Goal: Information Seeking & Learning: Learn about a topic

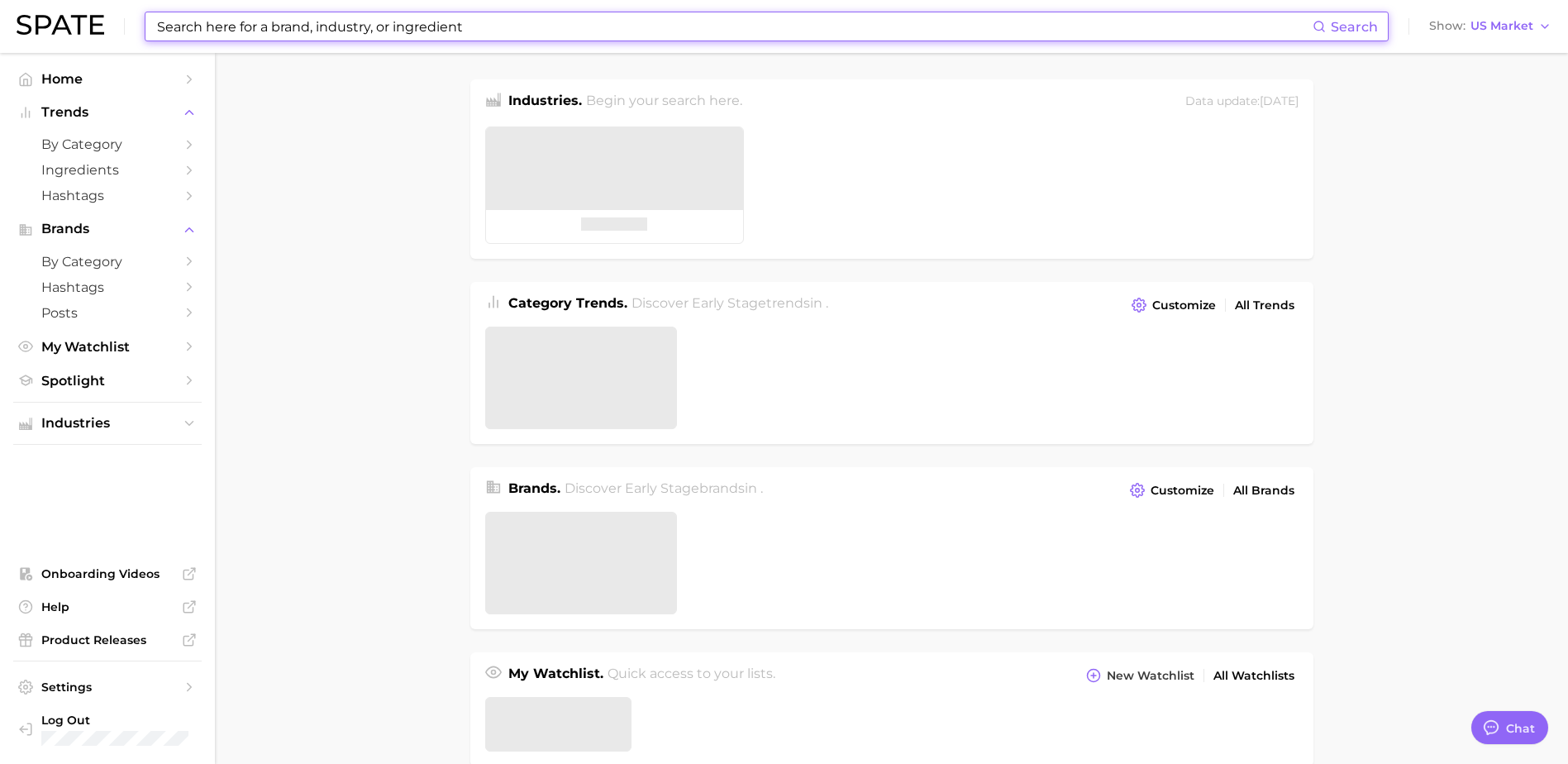
click at [442, 30] on input at bounding box center [734, 26] width 1157 height 28
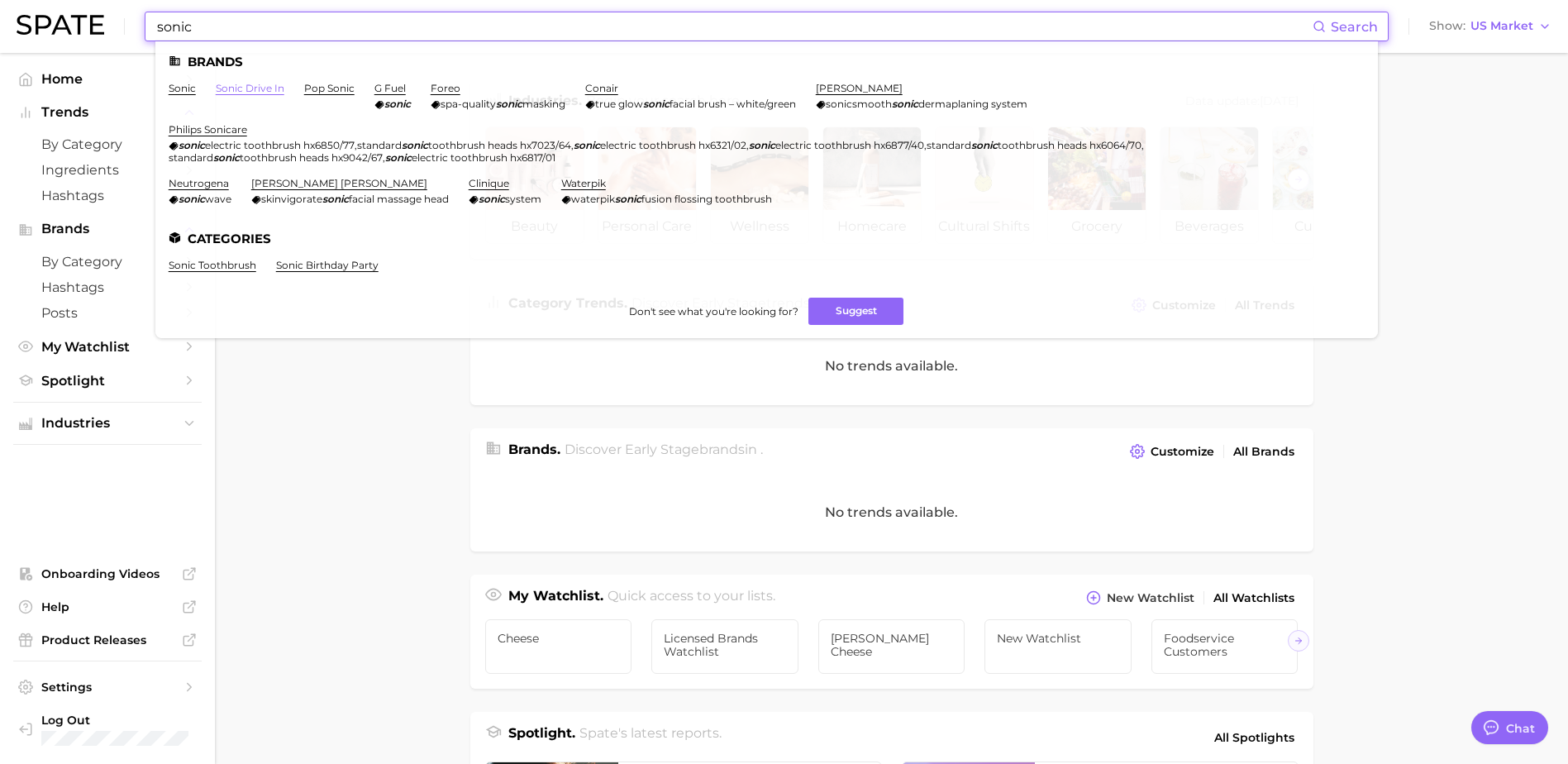
type input "sonic"
click at [245, 89] on link "sonic drive in" at bounding box center [250, 88] width 69 height 12
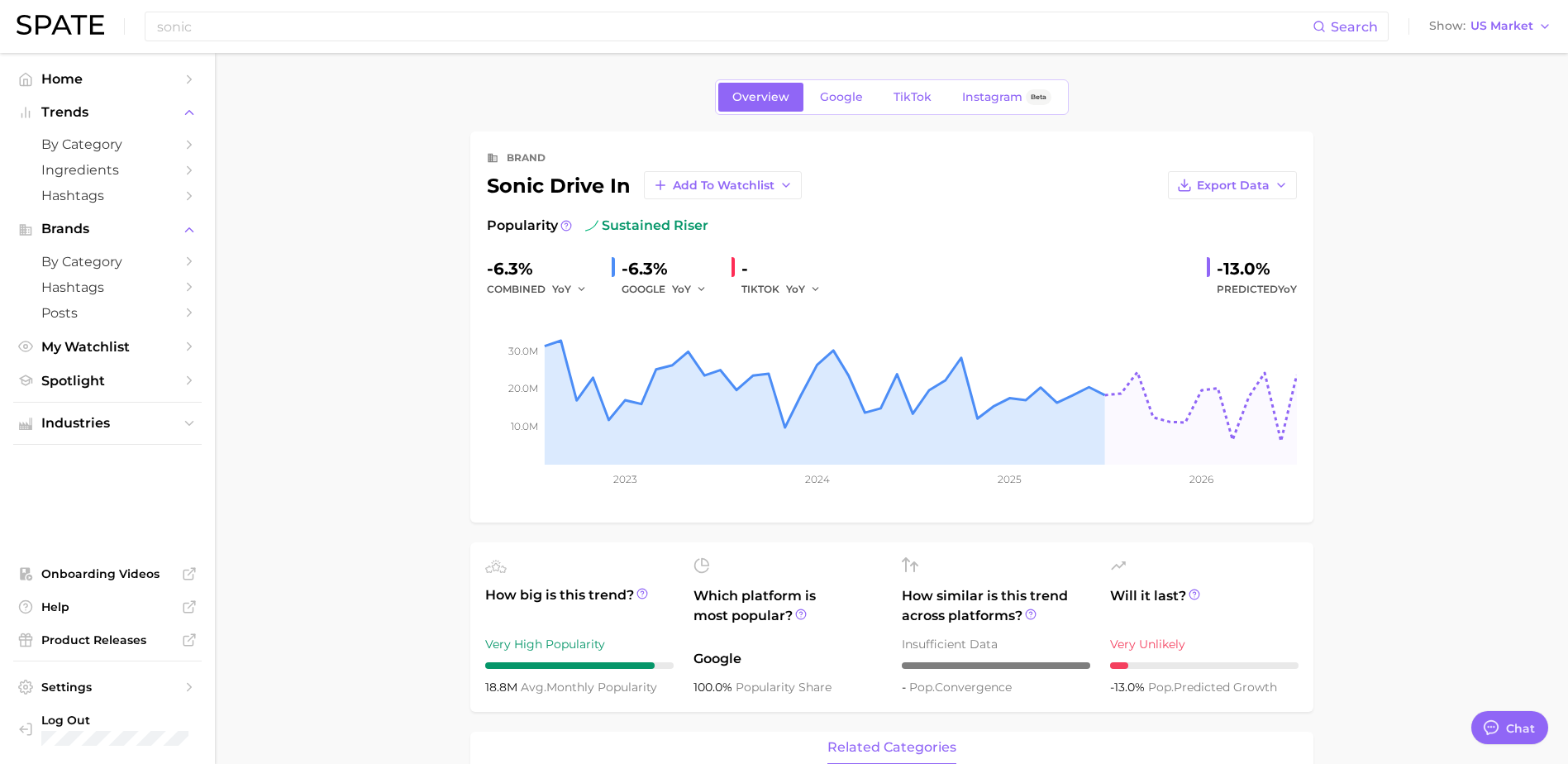
type textarea "x"
click at [904, 92] on span "TikTok" at bounding box center [913, 97] width 38 height 14
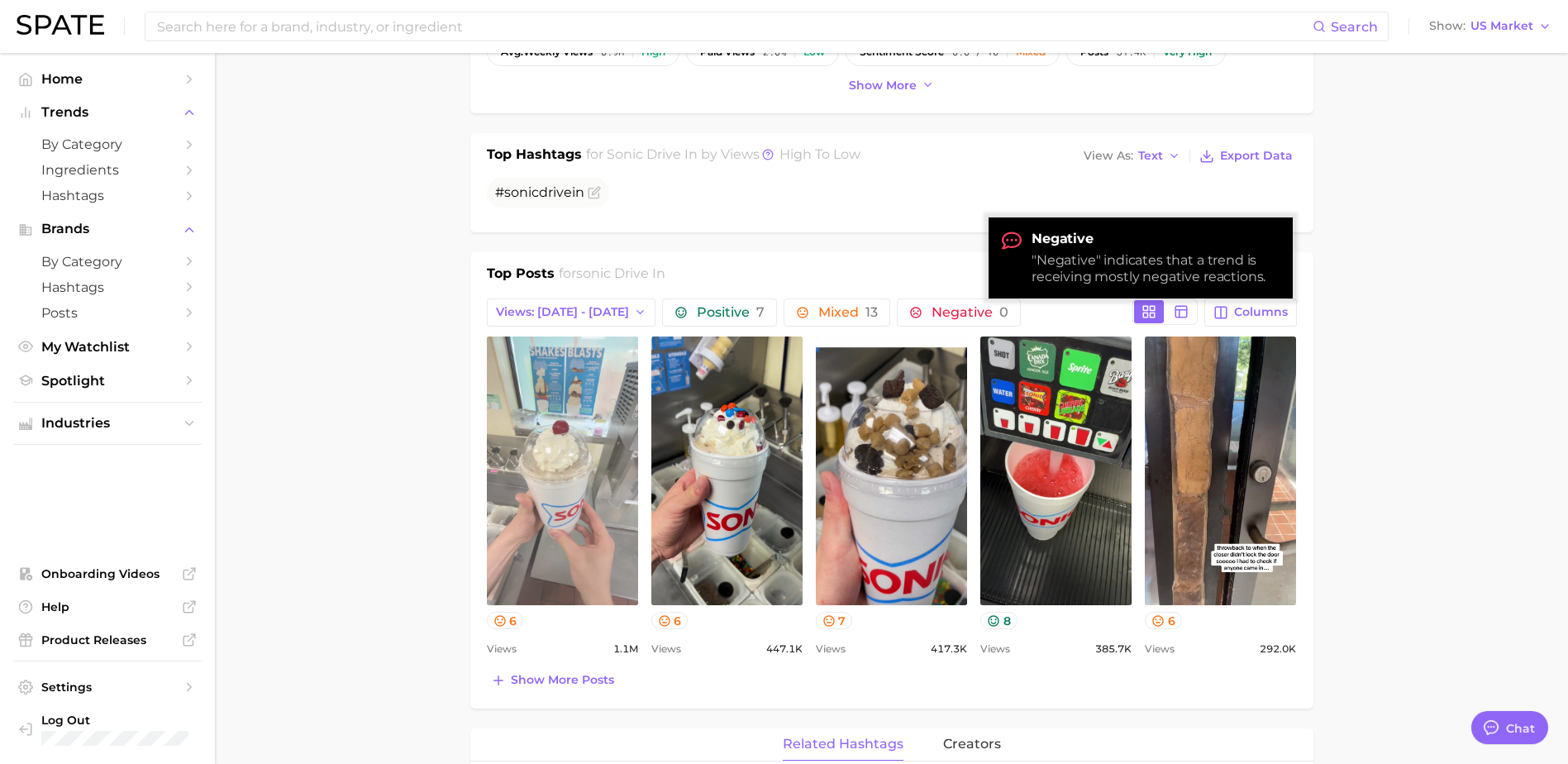
click at [558, 457] on link "view post on TikTok" at bounding box center [562, 471] width 151 height 269
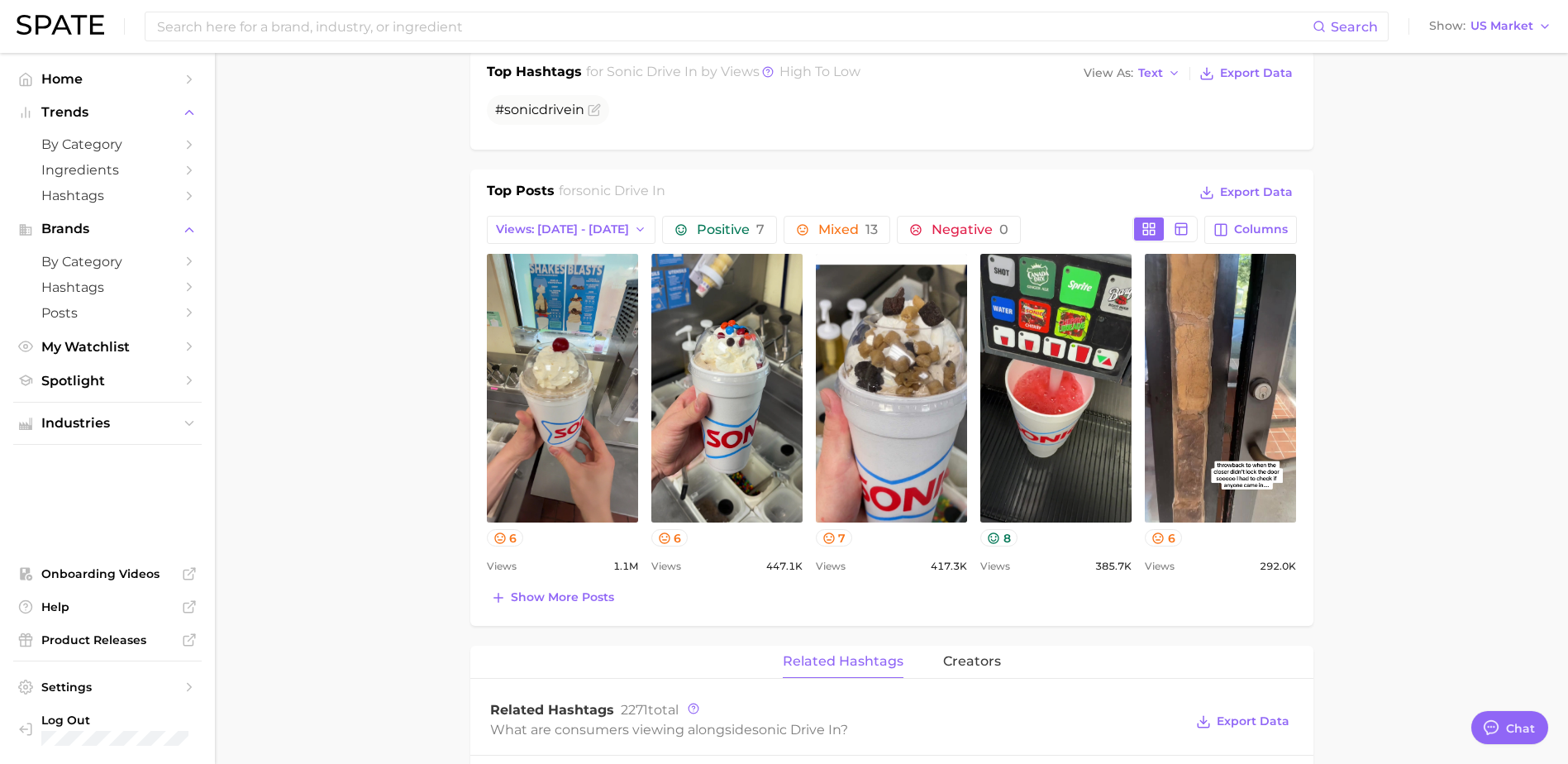
scroll to position [909, 0]
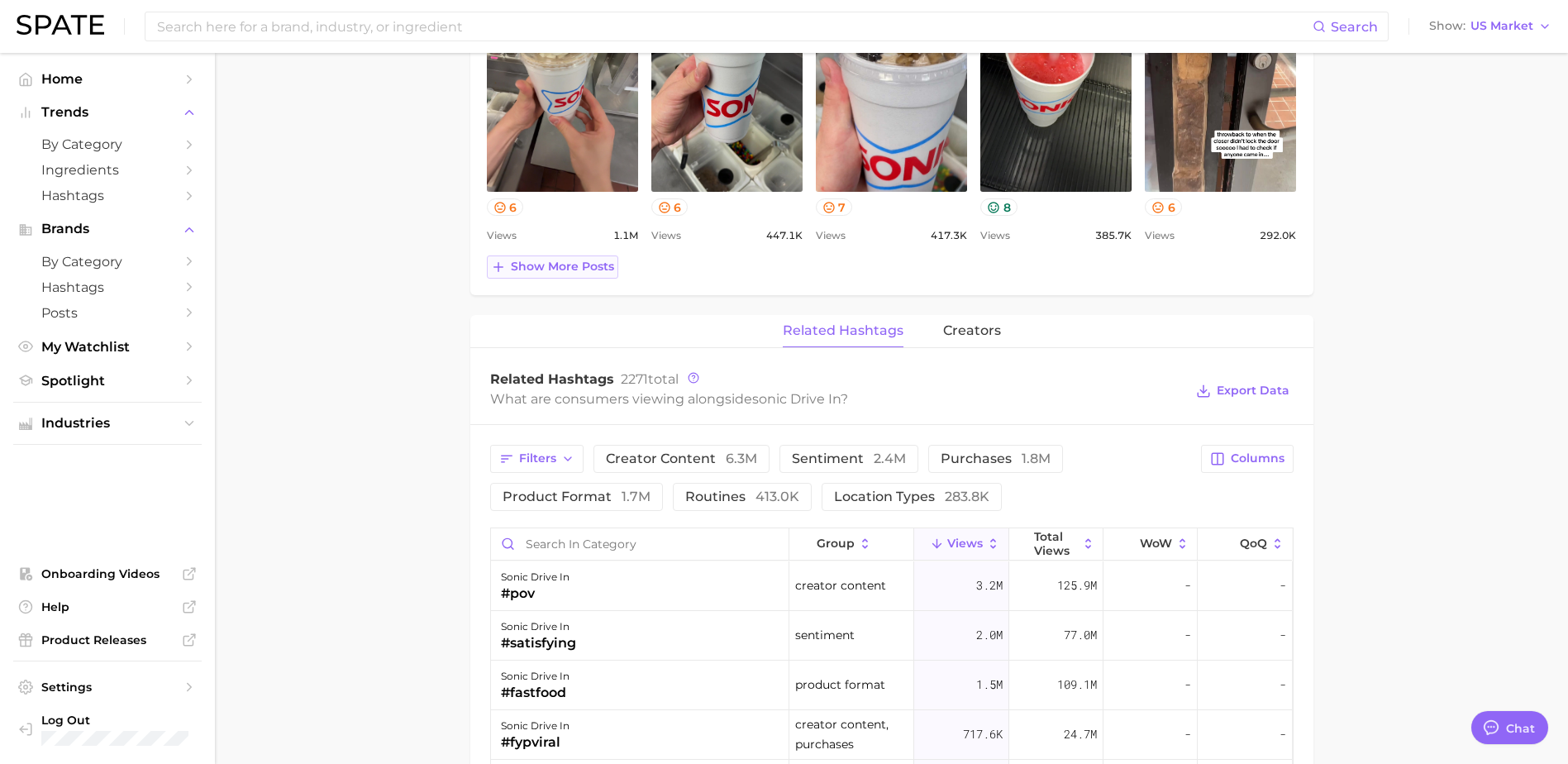
click at [563, 268] on span "Show more posts" at bounding box center [563, 266] width 104 height 14
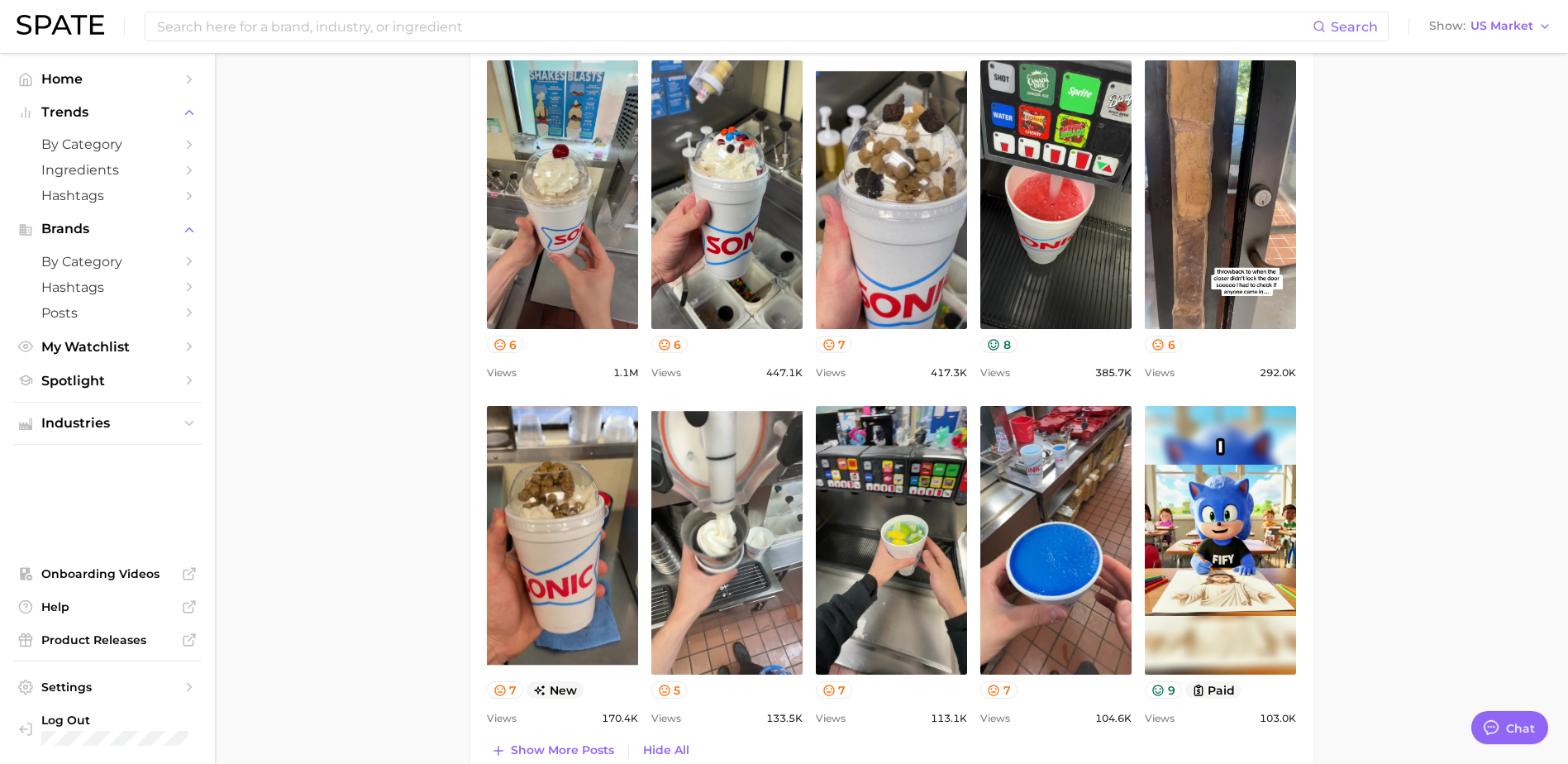
scroll to position [744, 0]
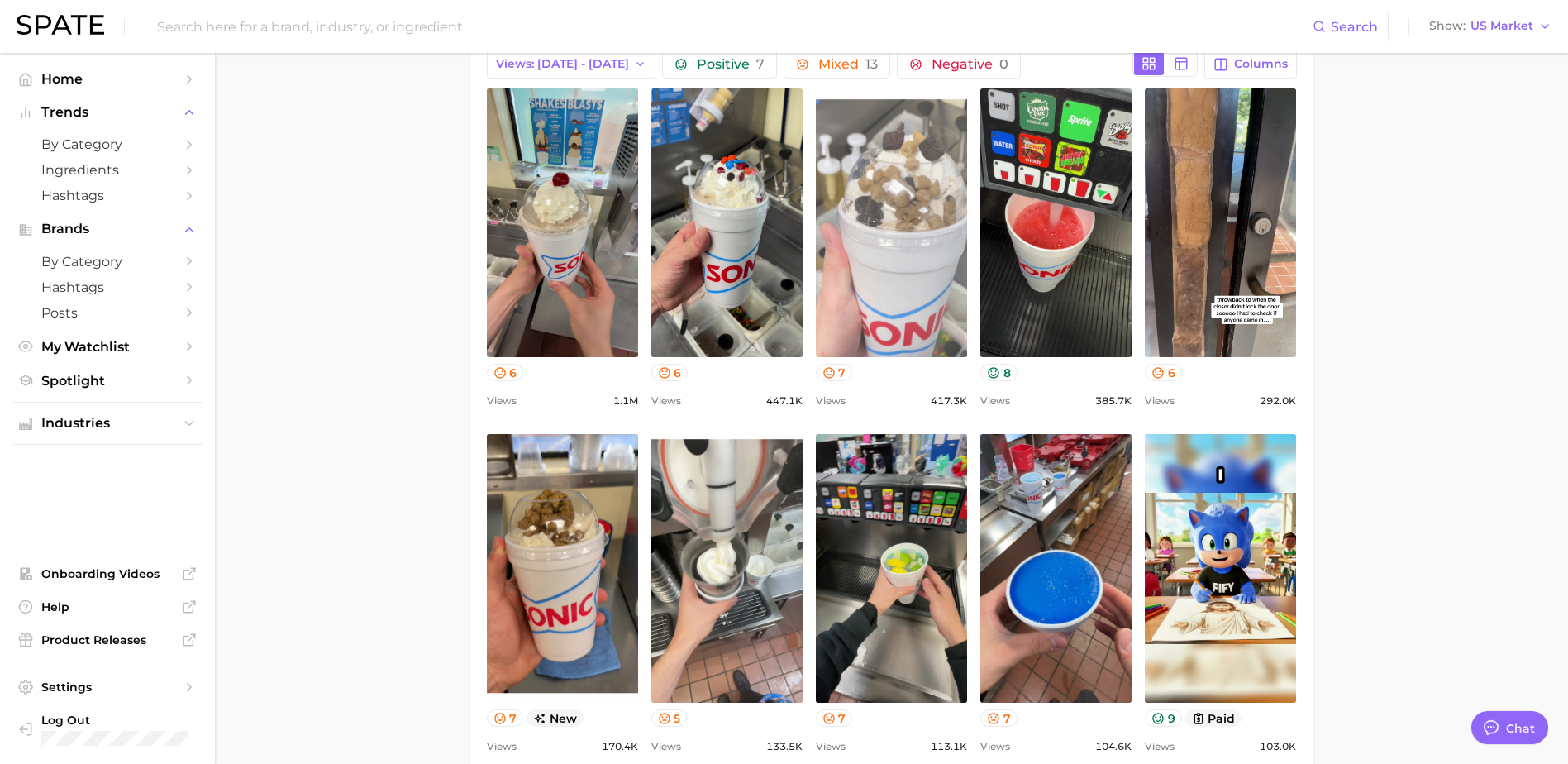
click at [885, 264] on link "view post on TikTok" at bounding box center [891, 223] width 151 height 269
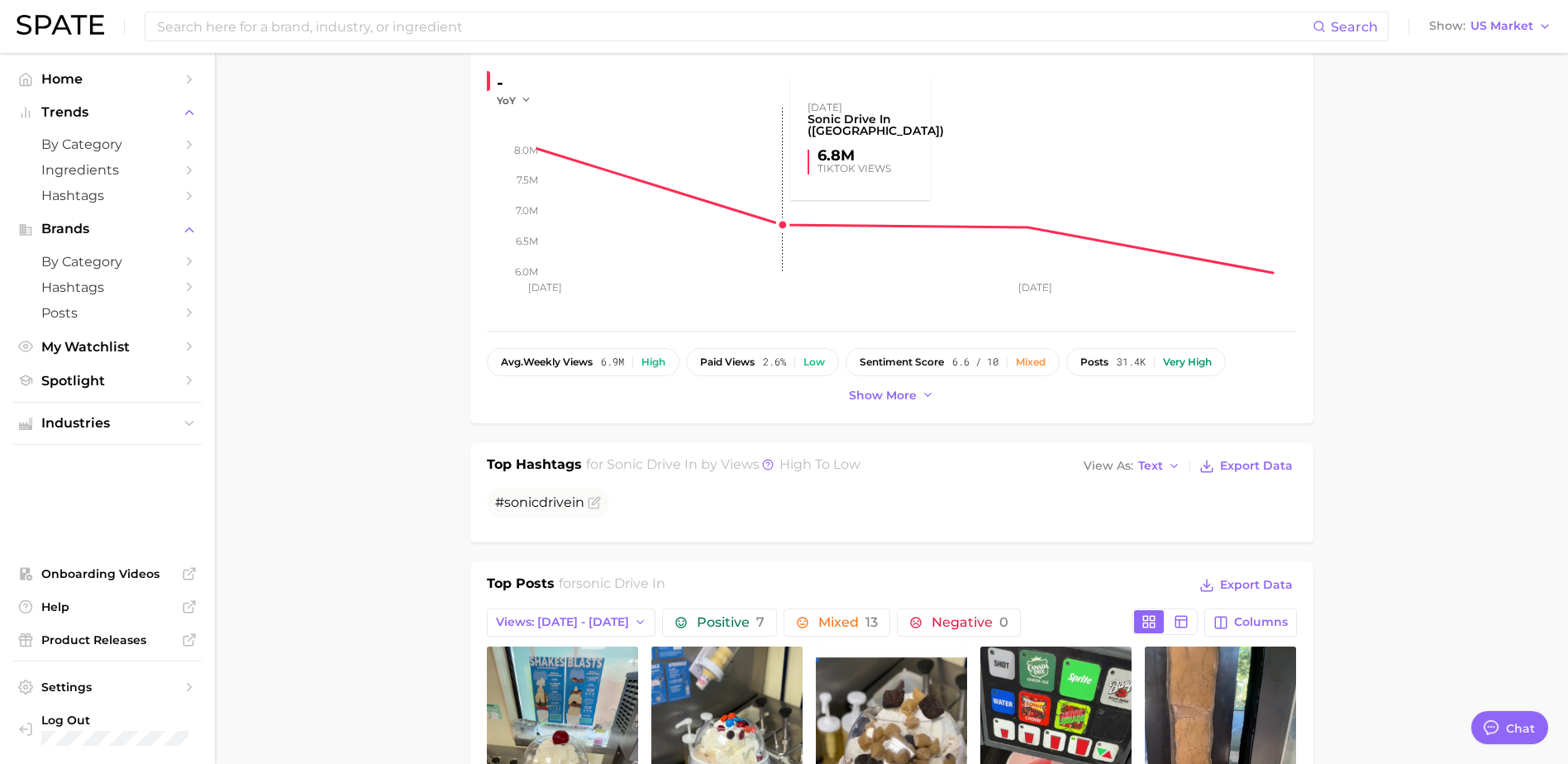
scroll to position [0, 0]
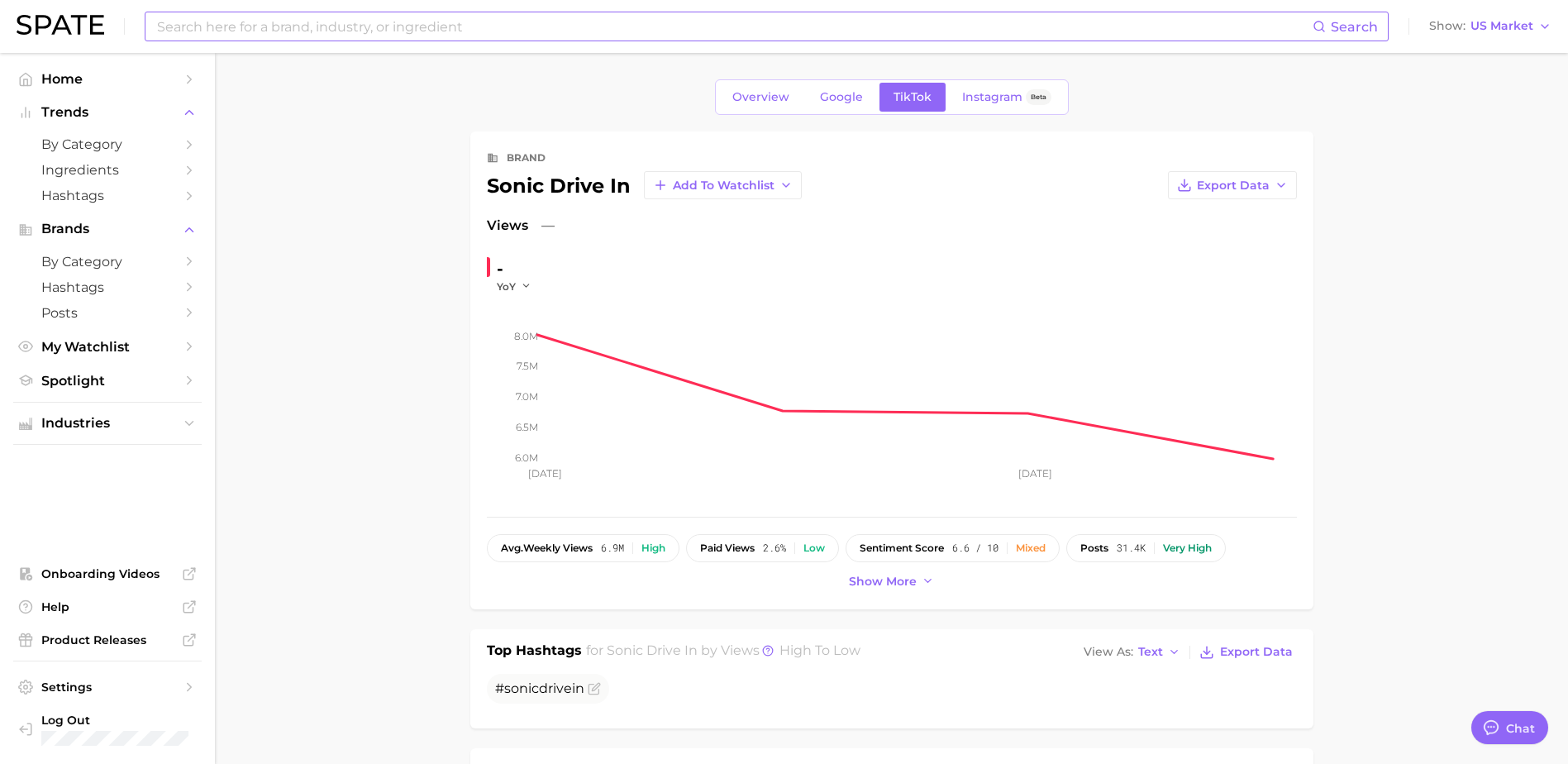
click at [651, 39] on input at bounding box center [734, 26] width 1157 height 28
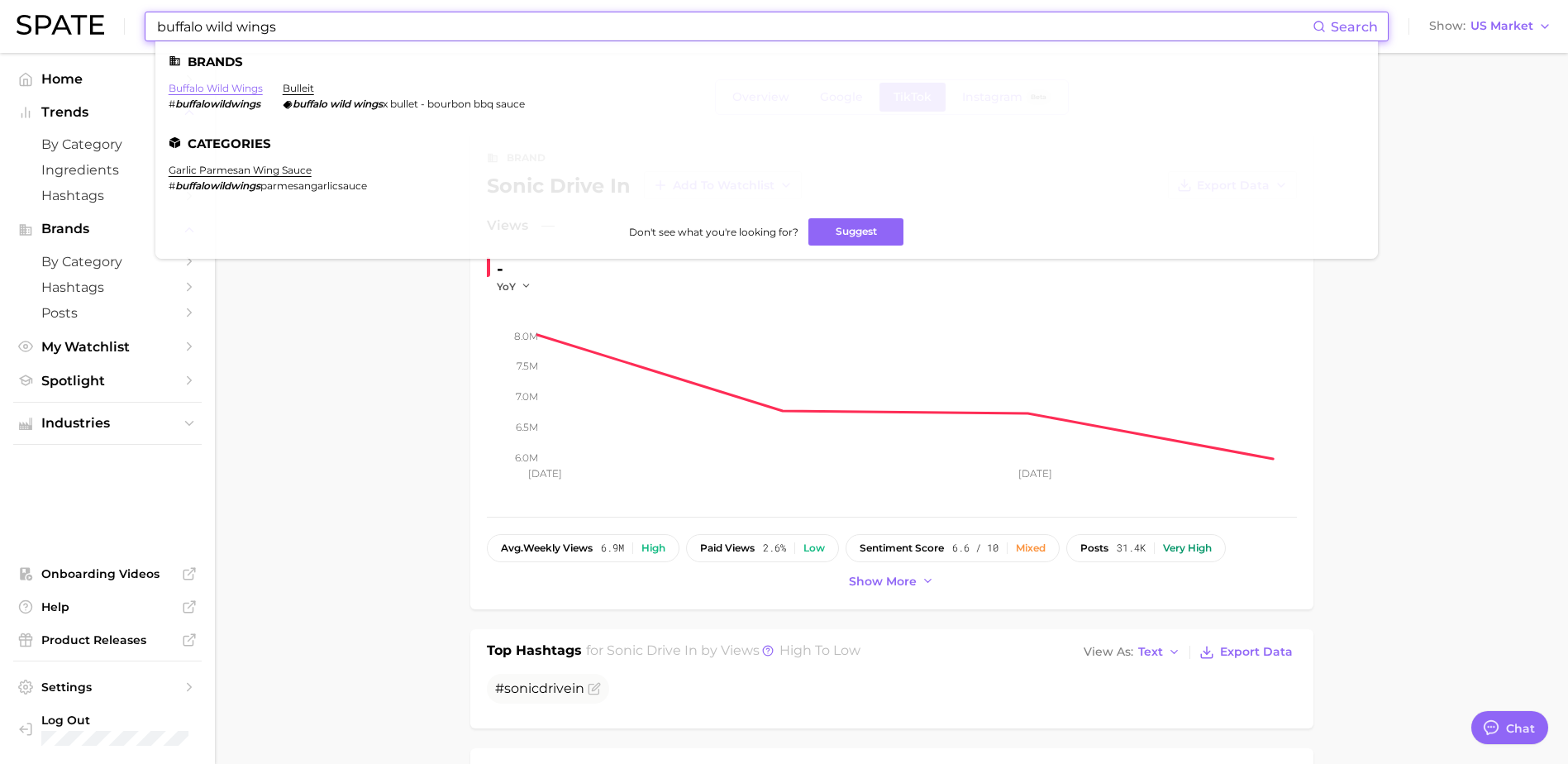
type input "buffalo wild wings"
click at [241, 91] on link "buffalo wild wings" at bounding box center [216, 88] width 94 height 12
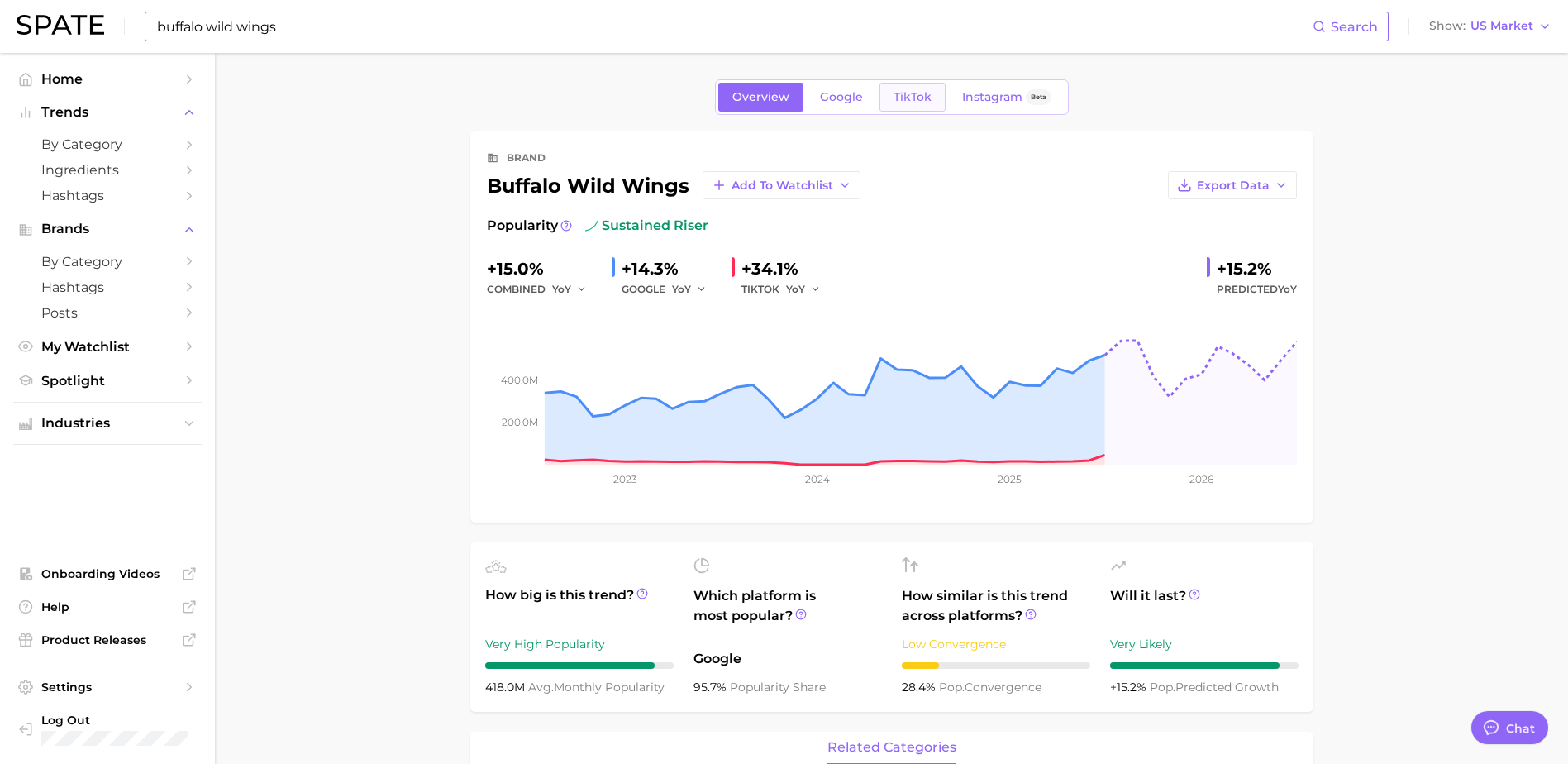
click at [898, 101] on span "TikTok" at bounding box center [913, 97] width 38 height 14
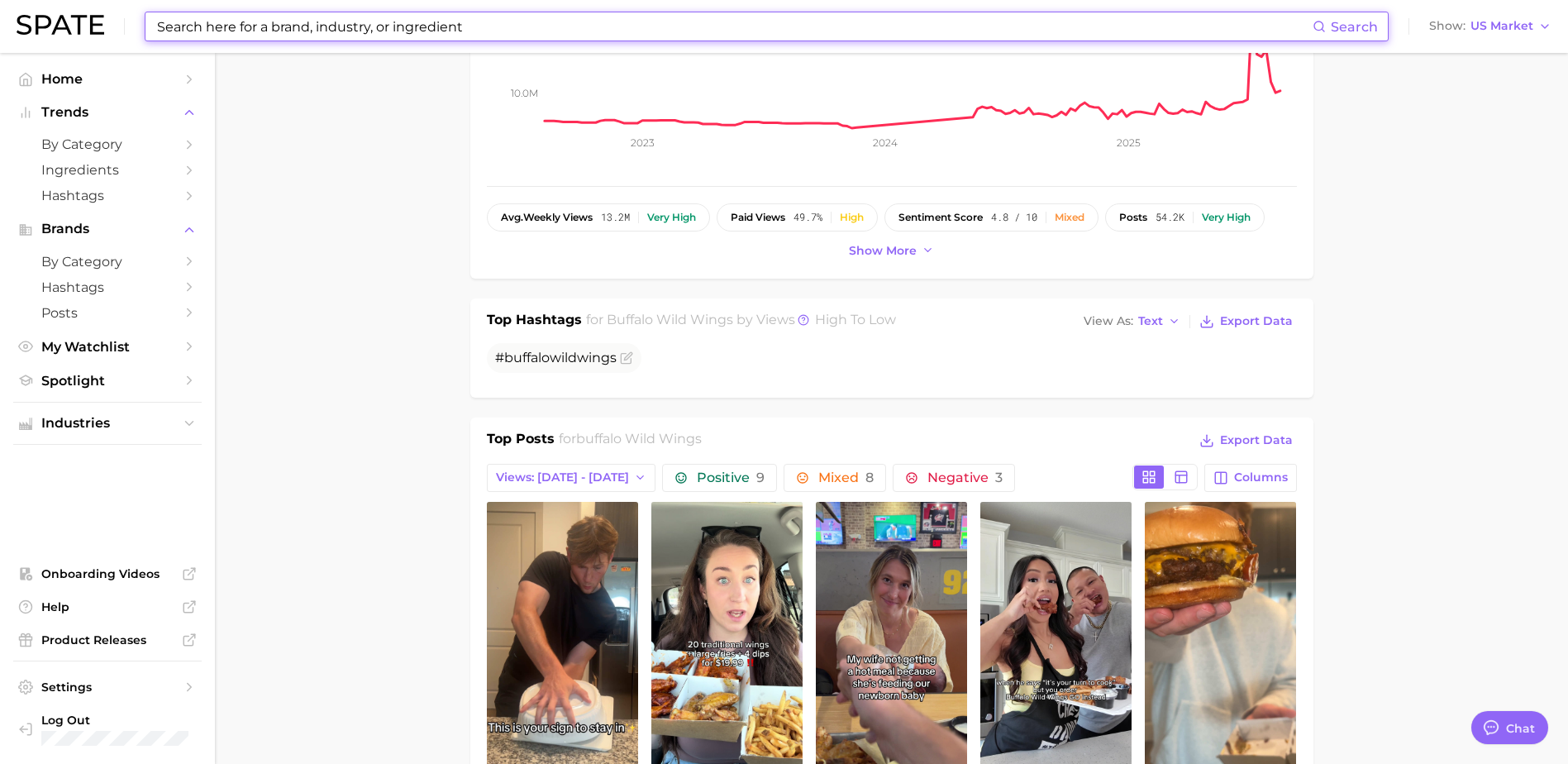
scroll to position [579, 0]
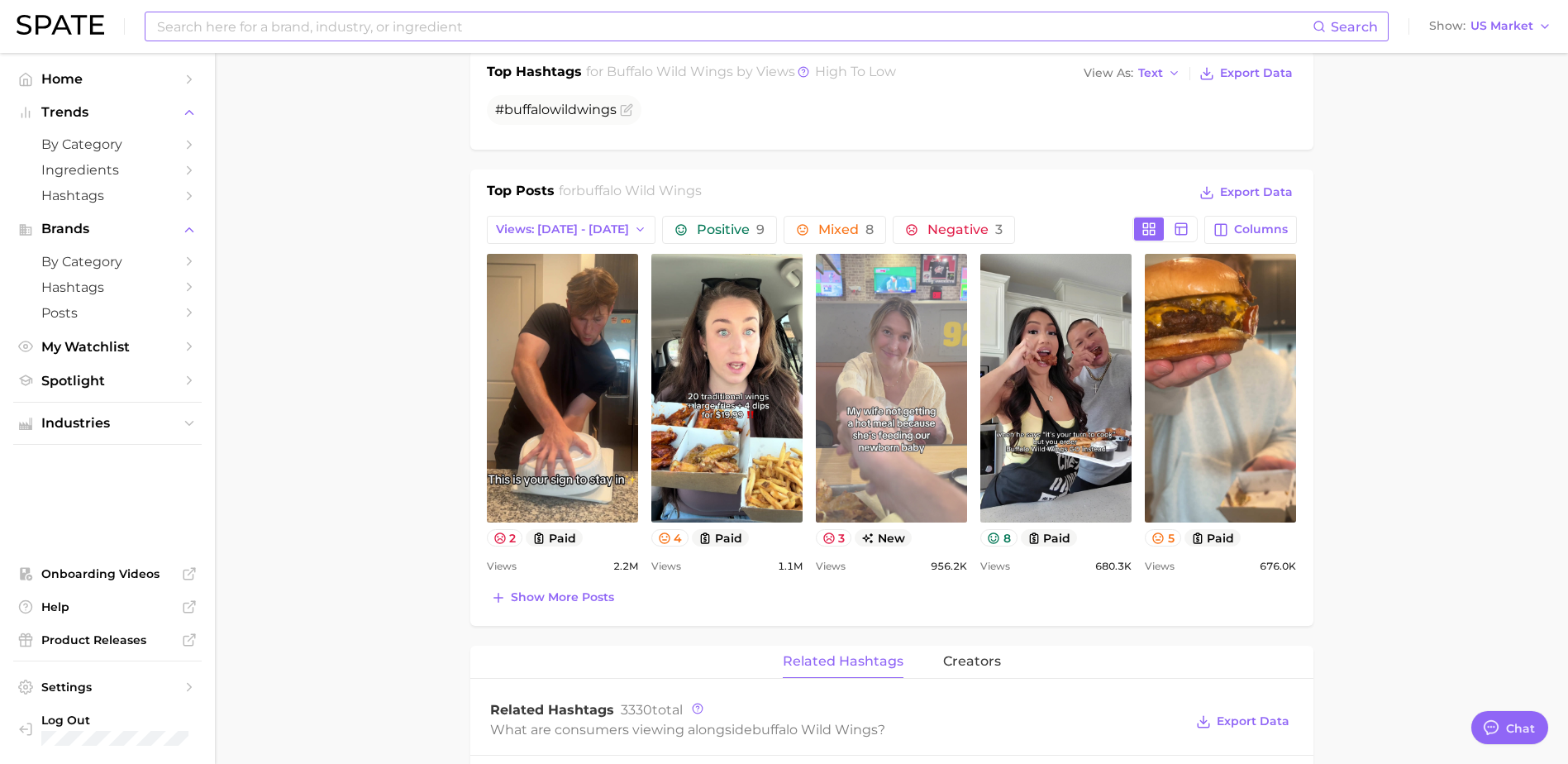
click at [905, 398] on link "view post on TikTok" at bounding box center [891, 388] width 151 height 269
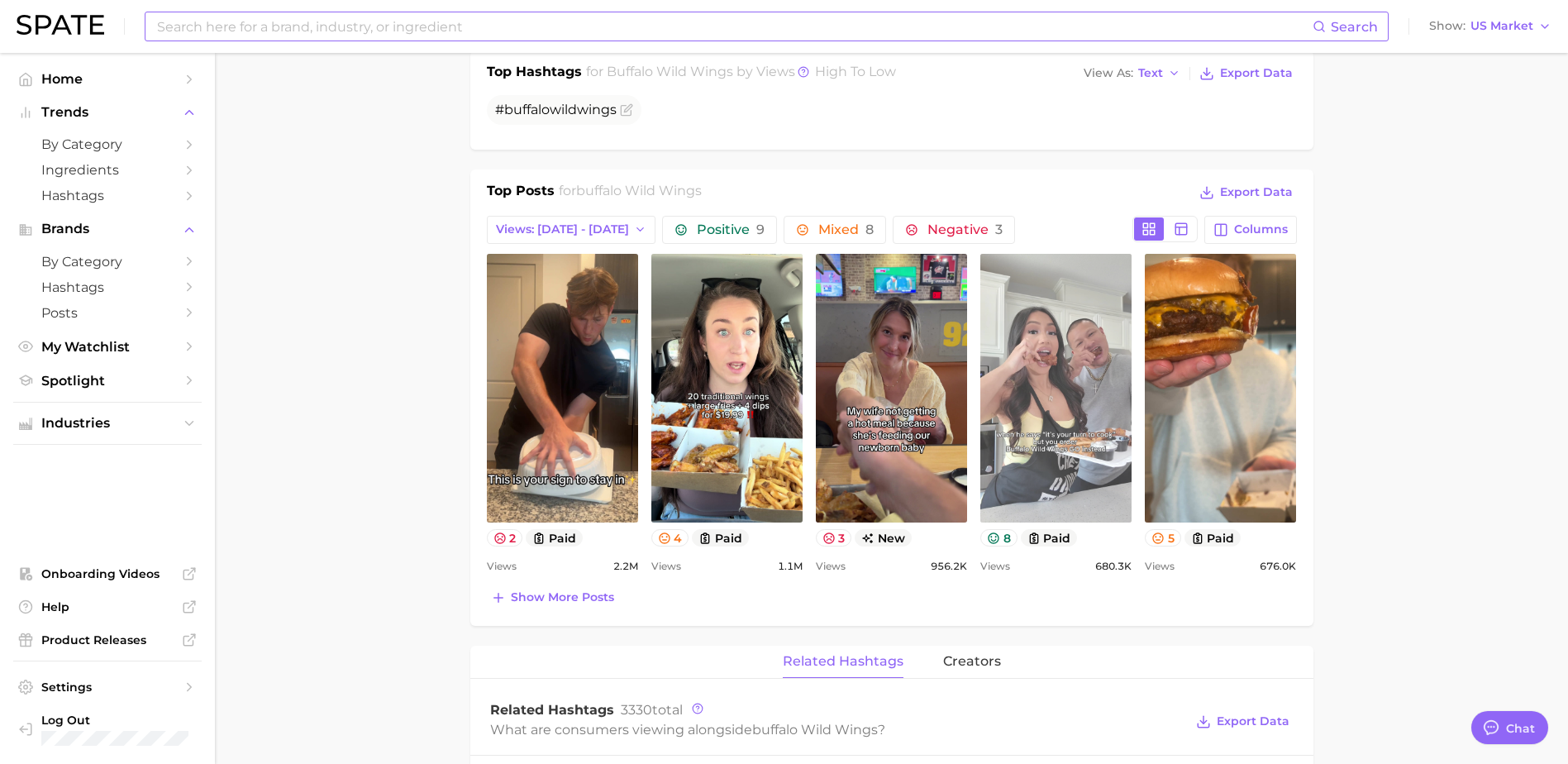
click at [1098, 473] on link "view post on TikTok" at bounding box center [1056, 388] width 151 height 269
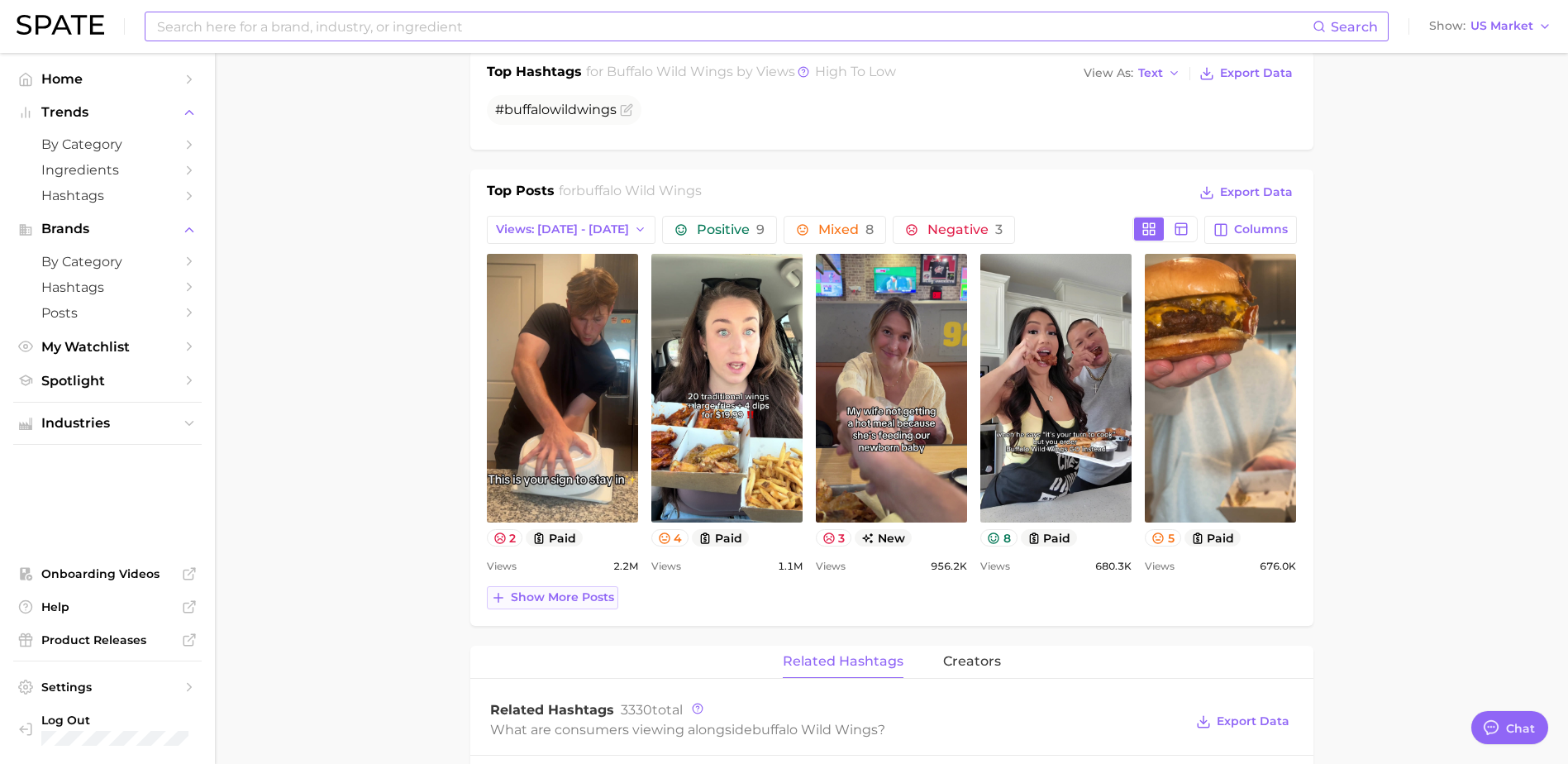
click at [573, 599] on span "Show more posts" at bounding box center [563, 597] width 104 height 14
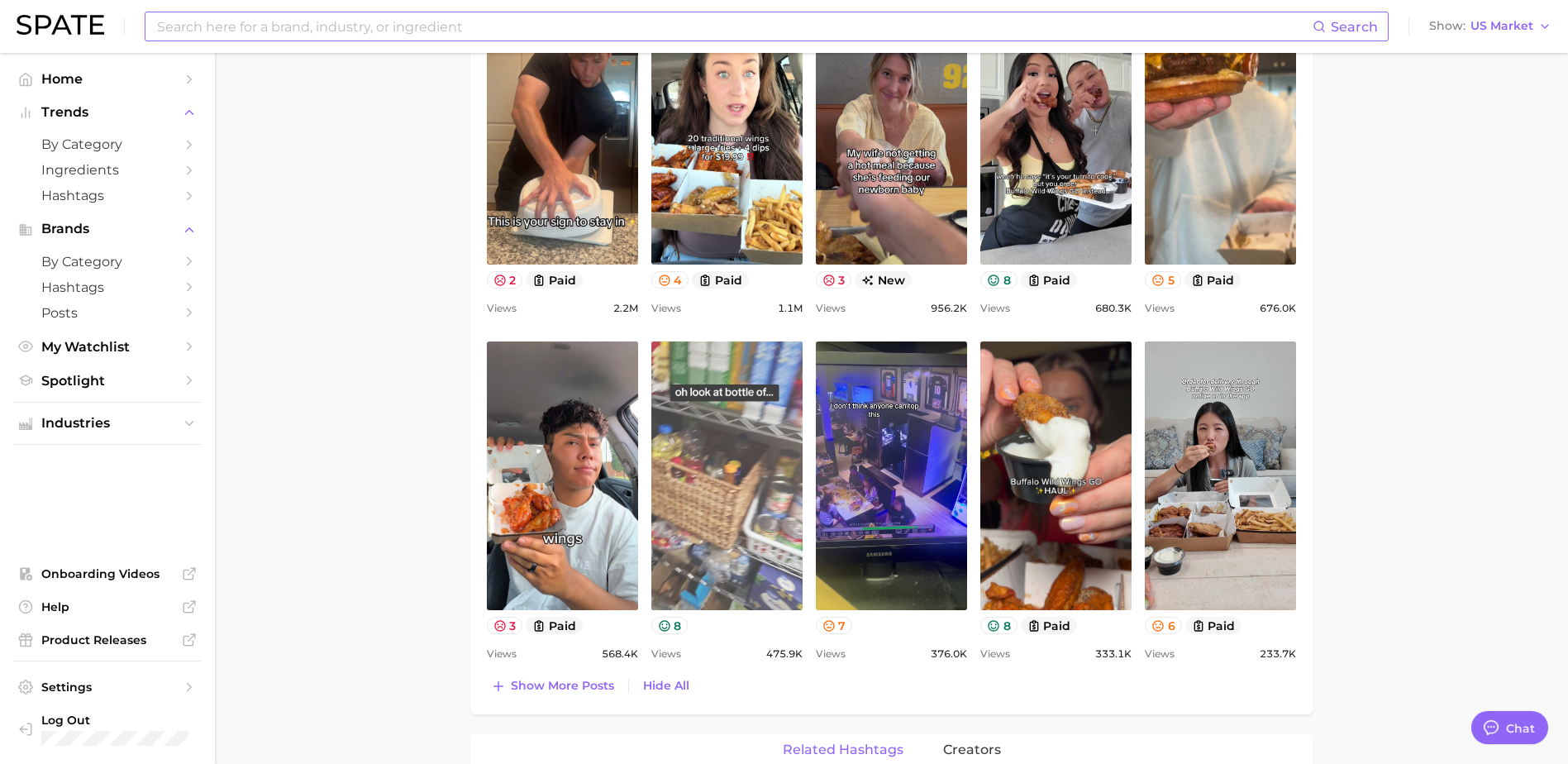
scroll to position [909, 0]
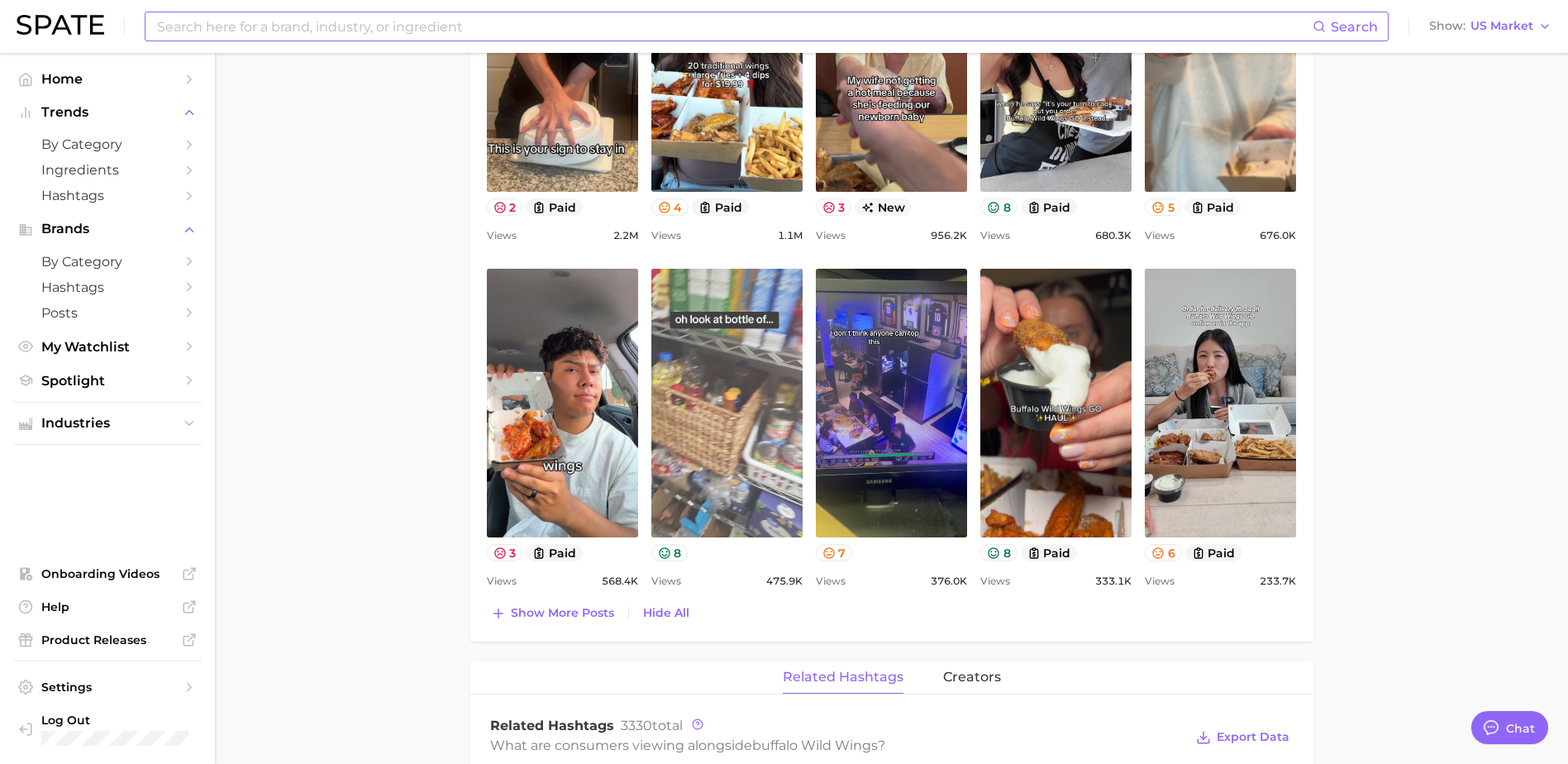
click at [766, 405] on link "view post on TikTok" at bounding box center [727, 403] width 151 height 269
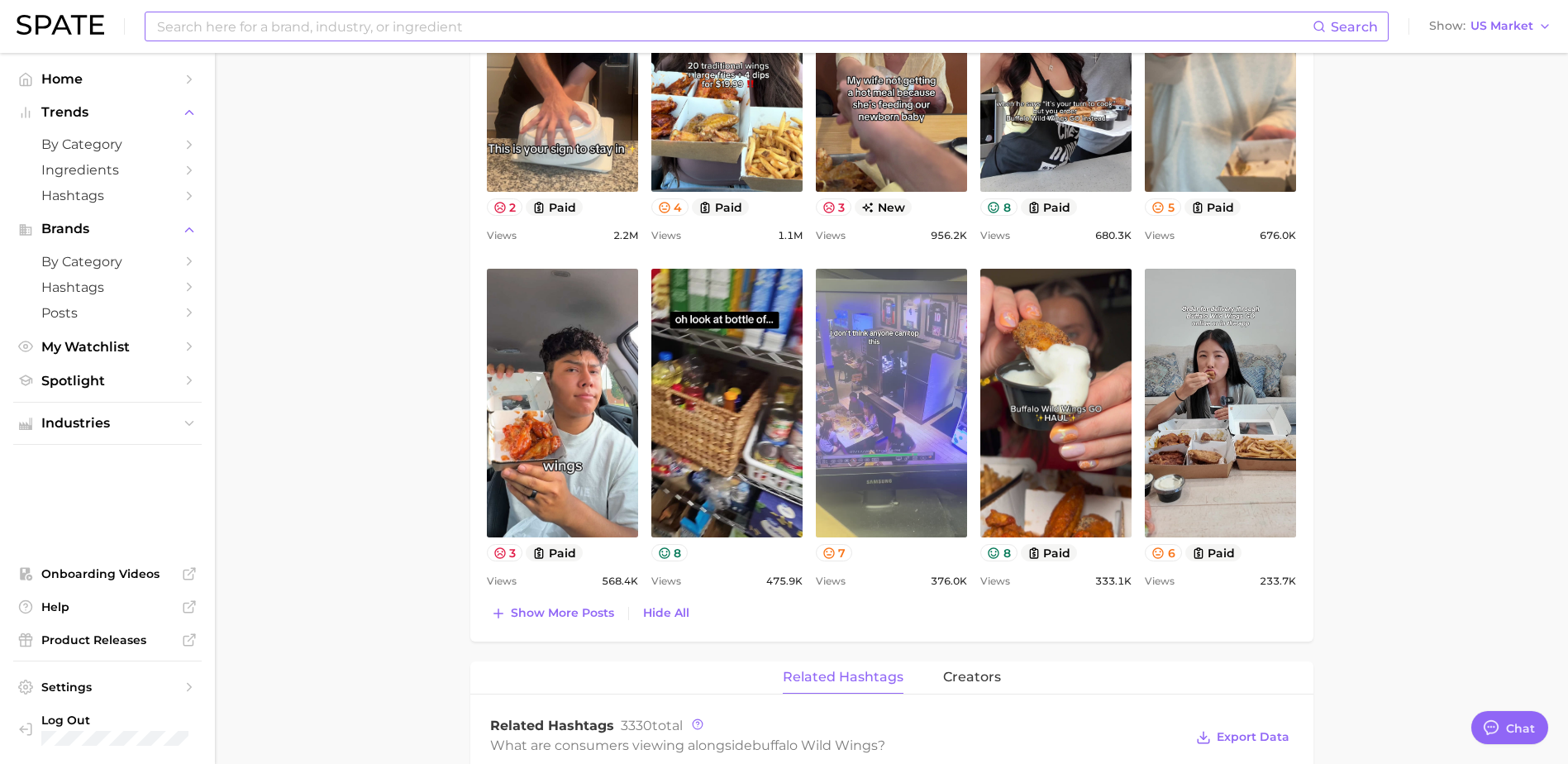
click at [915, 455] on link "view post on TikTok" at bounding box center [891, 403] width 151 height 269
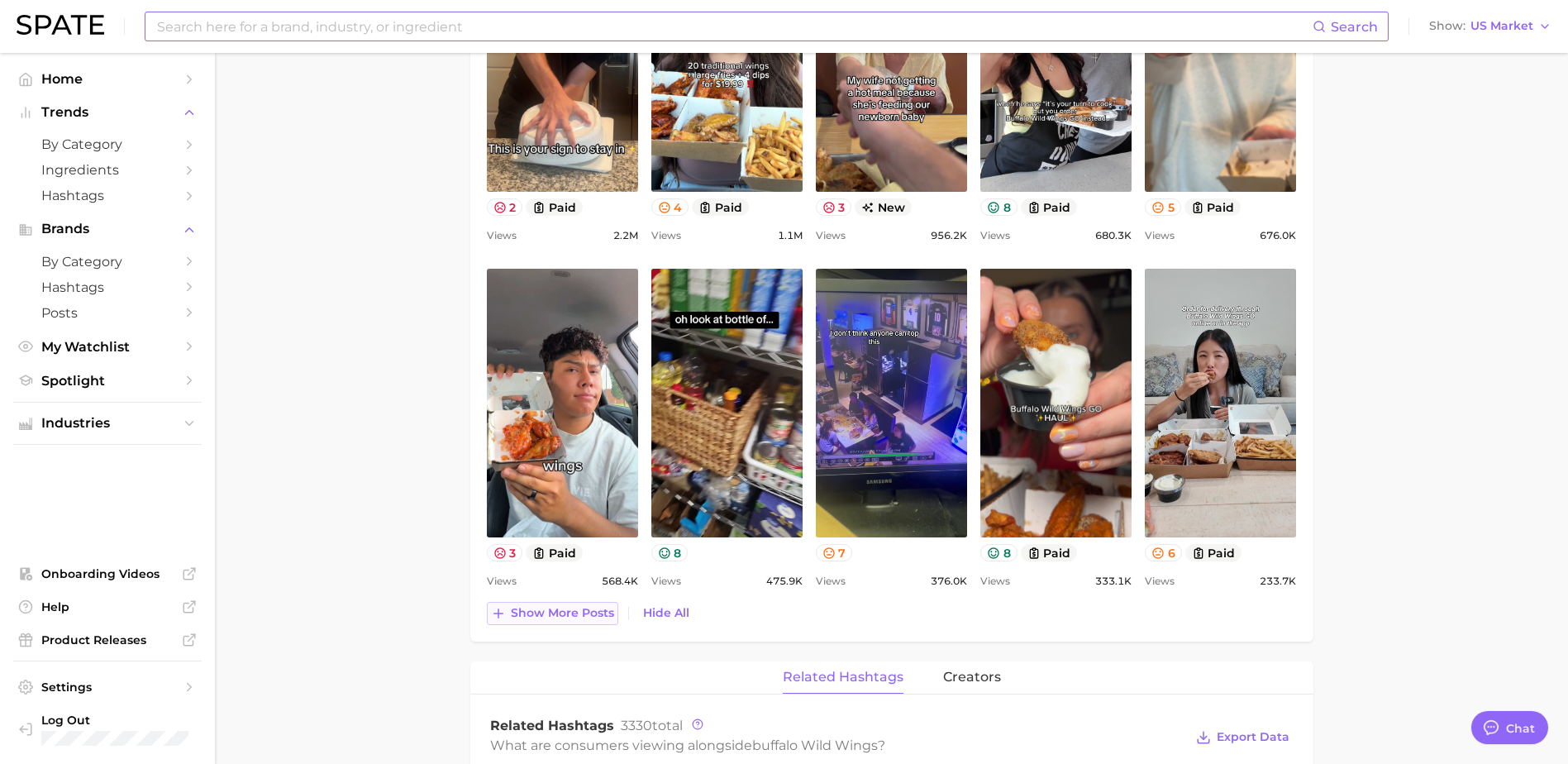
click at [557, 622] on button "Show more posts" at bounding box center [552, 613] width 131 height 24
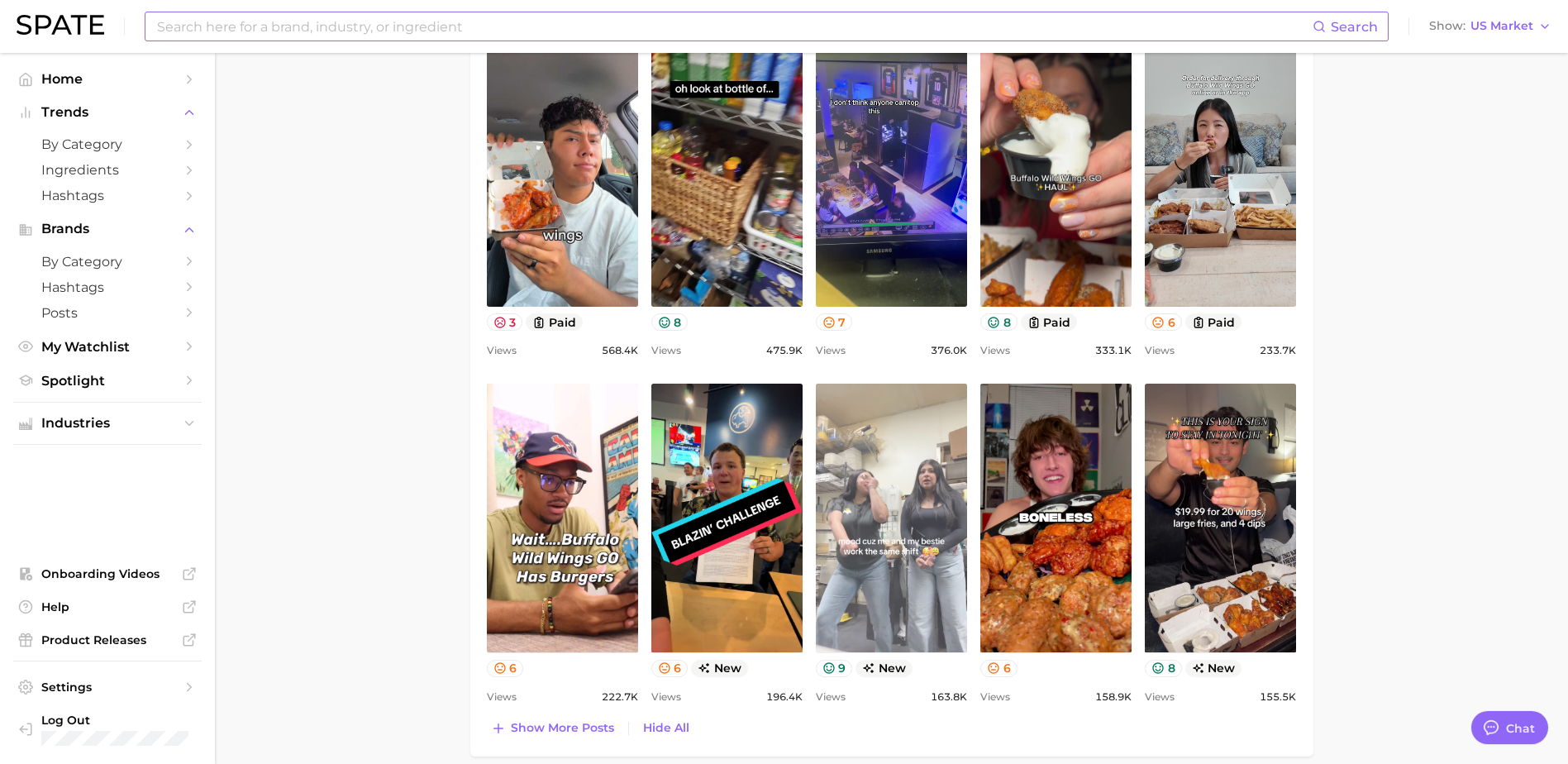
scroll to position [1240, 0]
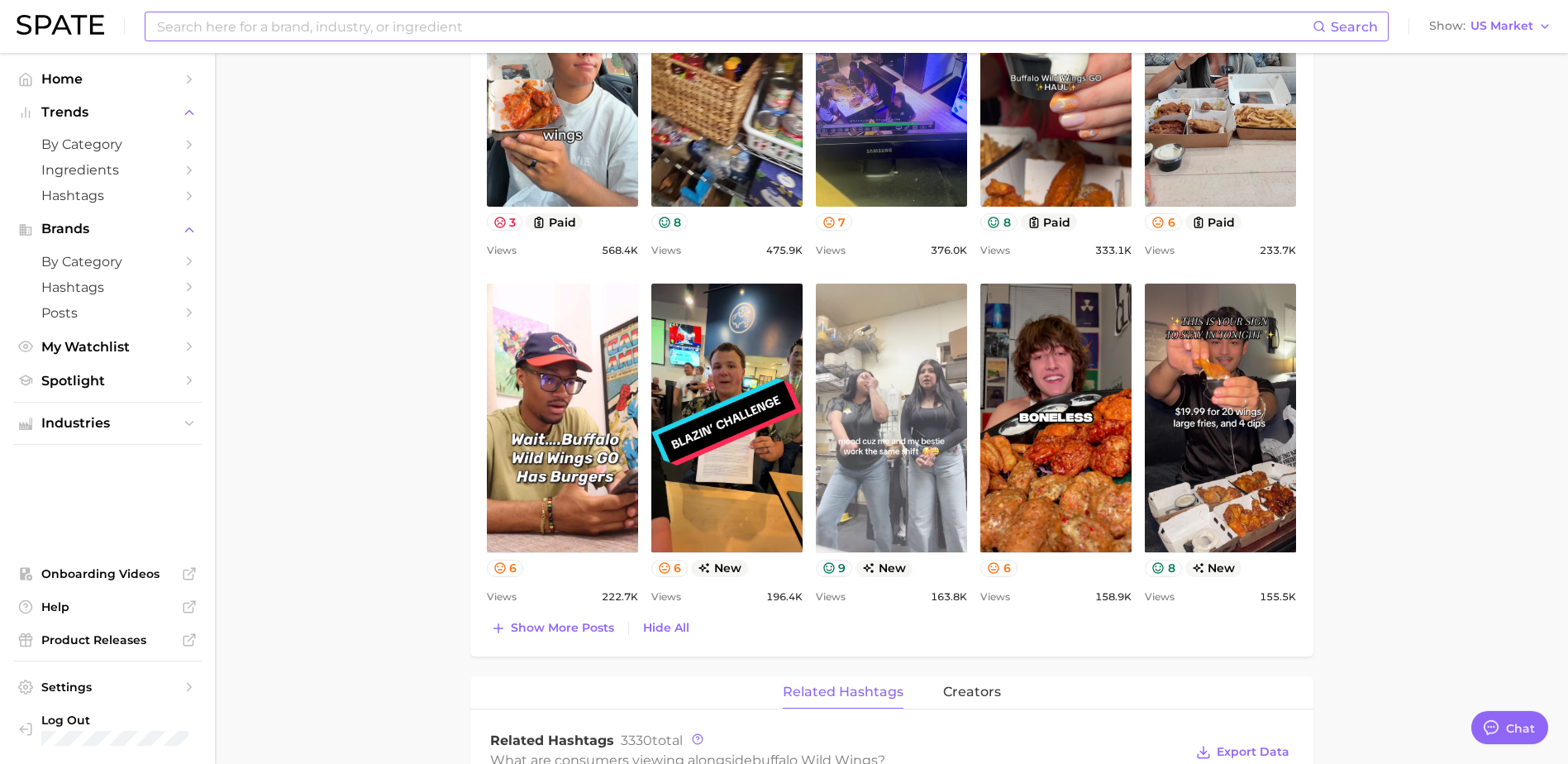
click at [840, 499] on link "view post on TikTok" at bounding box center [891, 418] width 151 height 269
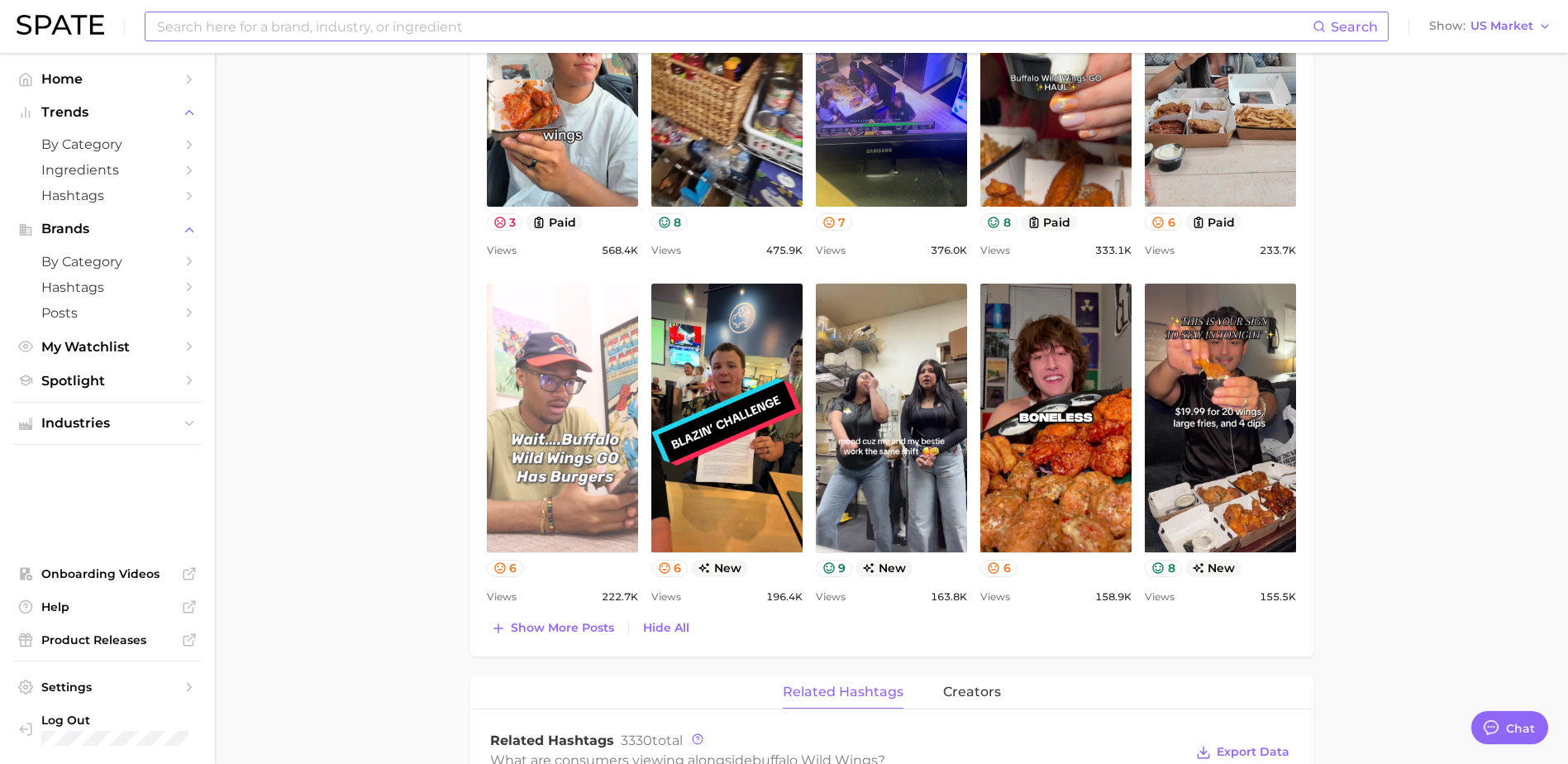
click at [584, 504] on link "view post on TikTok" at bounding box center [562, 418] width 151 height 269
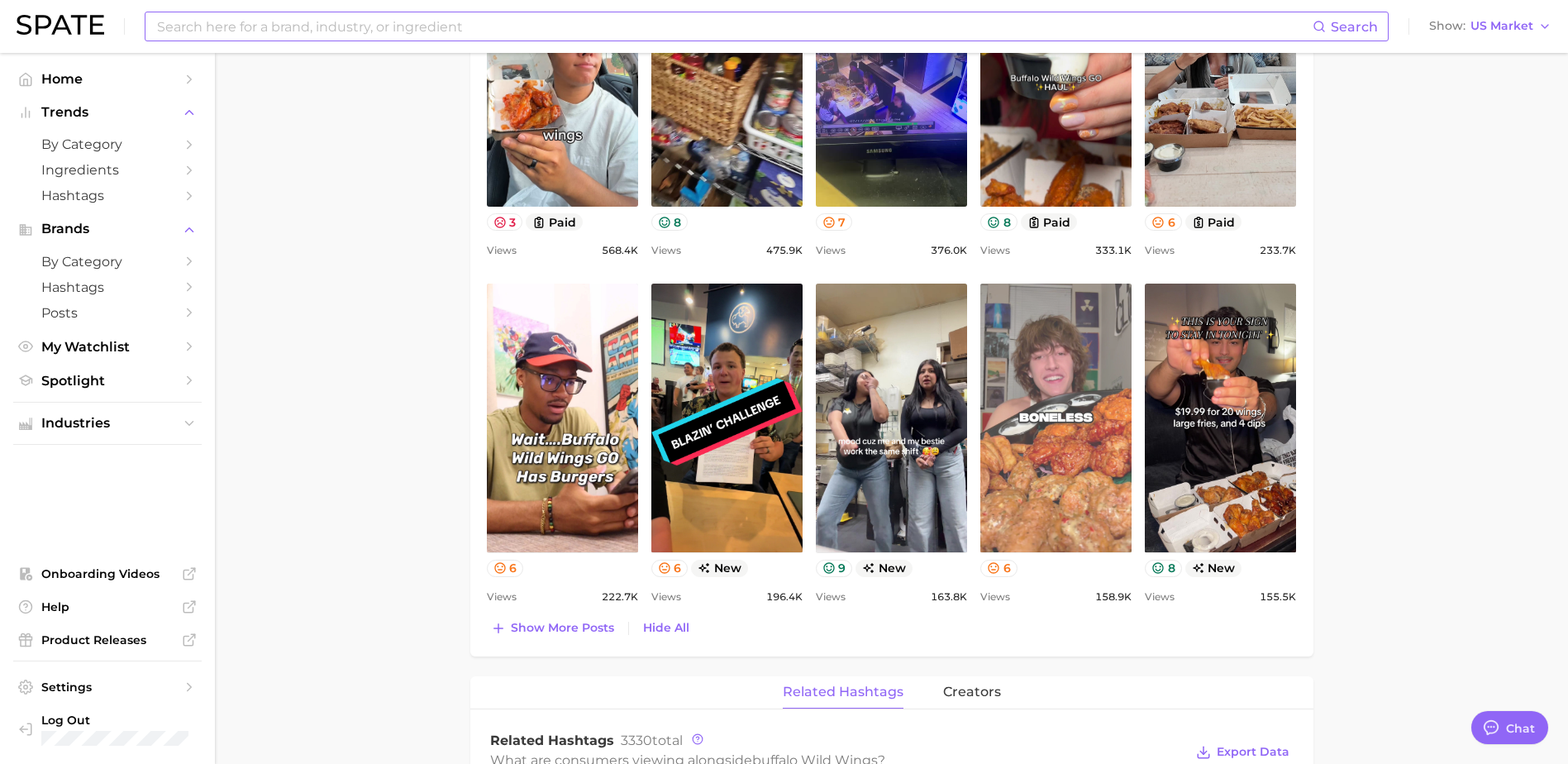
click at [1098, 499] on link "view post on TikTok" at bounding box center [1056, 418] width 151 height 269
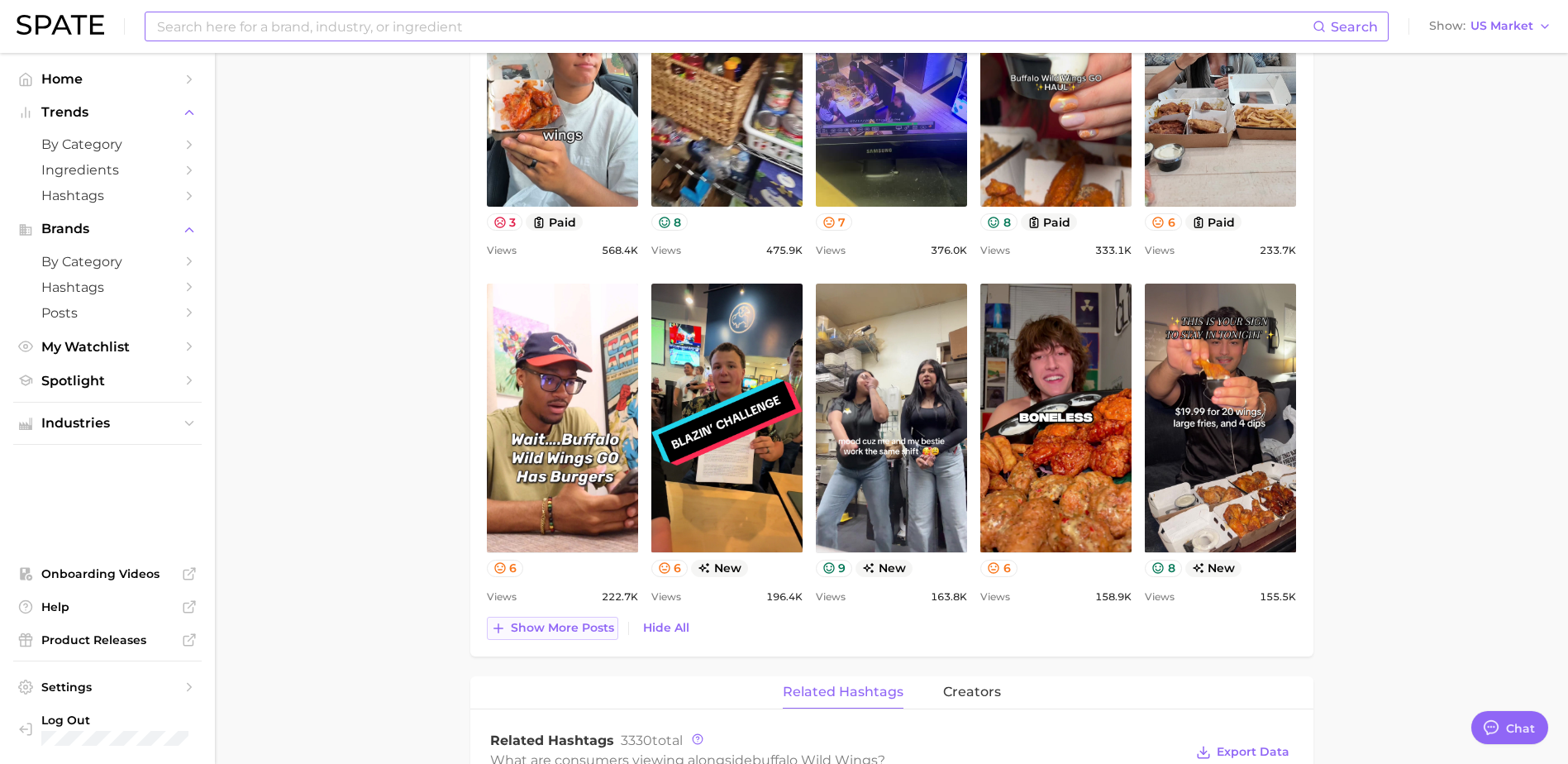
click at [567, 630] on span "Show more posts" at bounding box center [563, 627] width 104 height 14
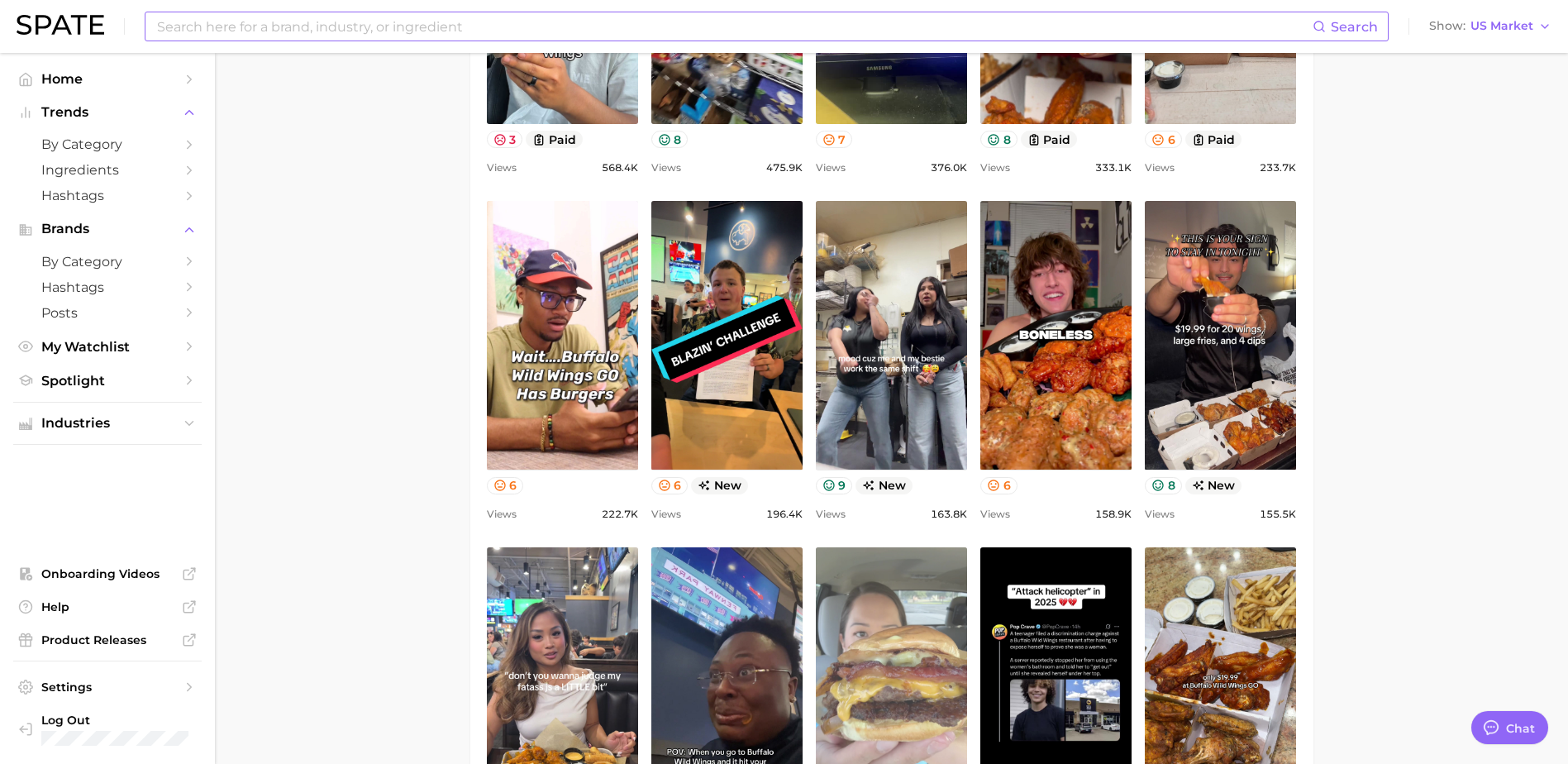
scroll to position [1488, 0]
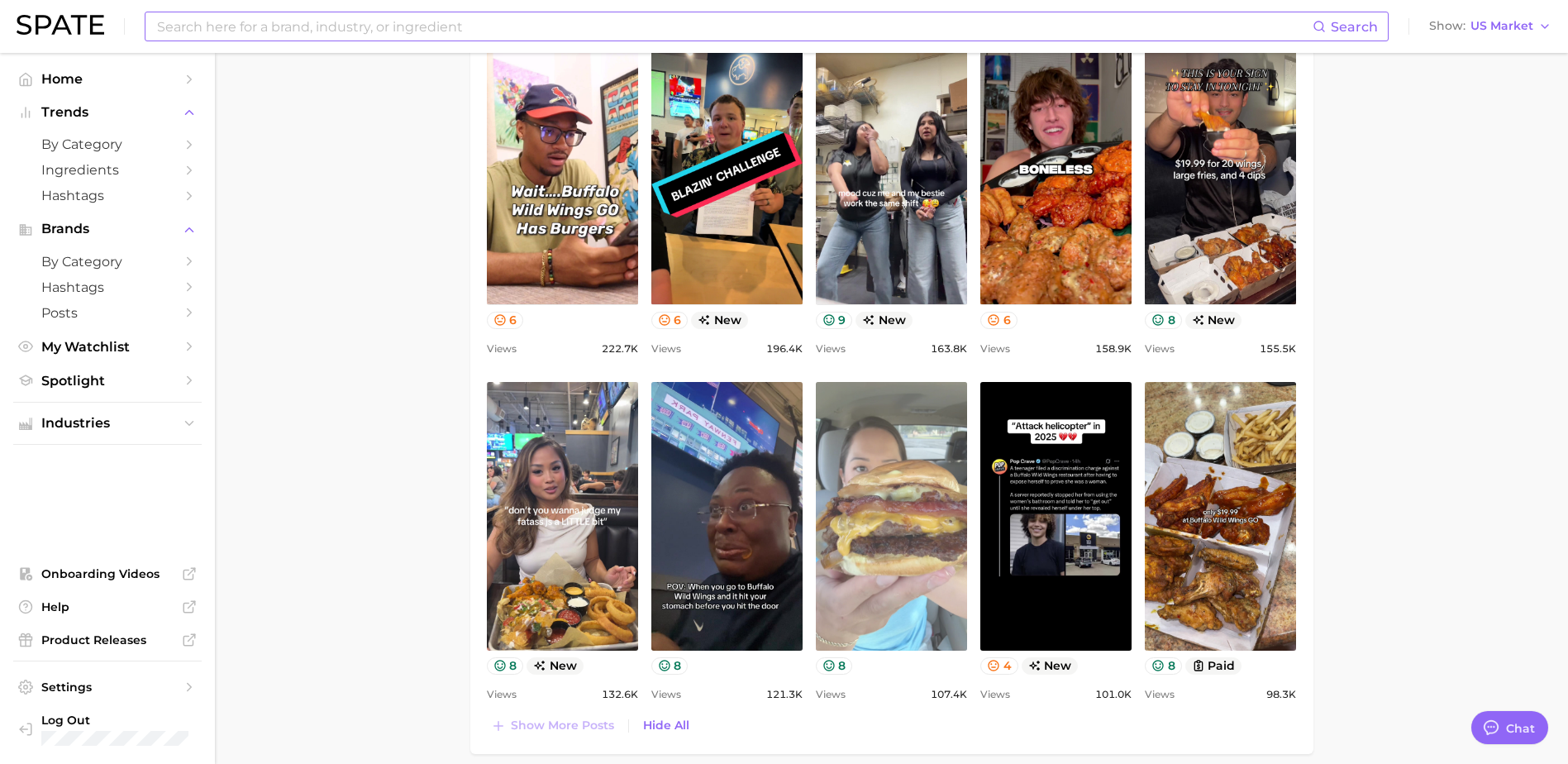
click at [842, 473] on link "view post on TikTok" at bounding box center [891, 516] width 151 height 269
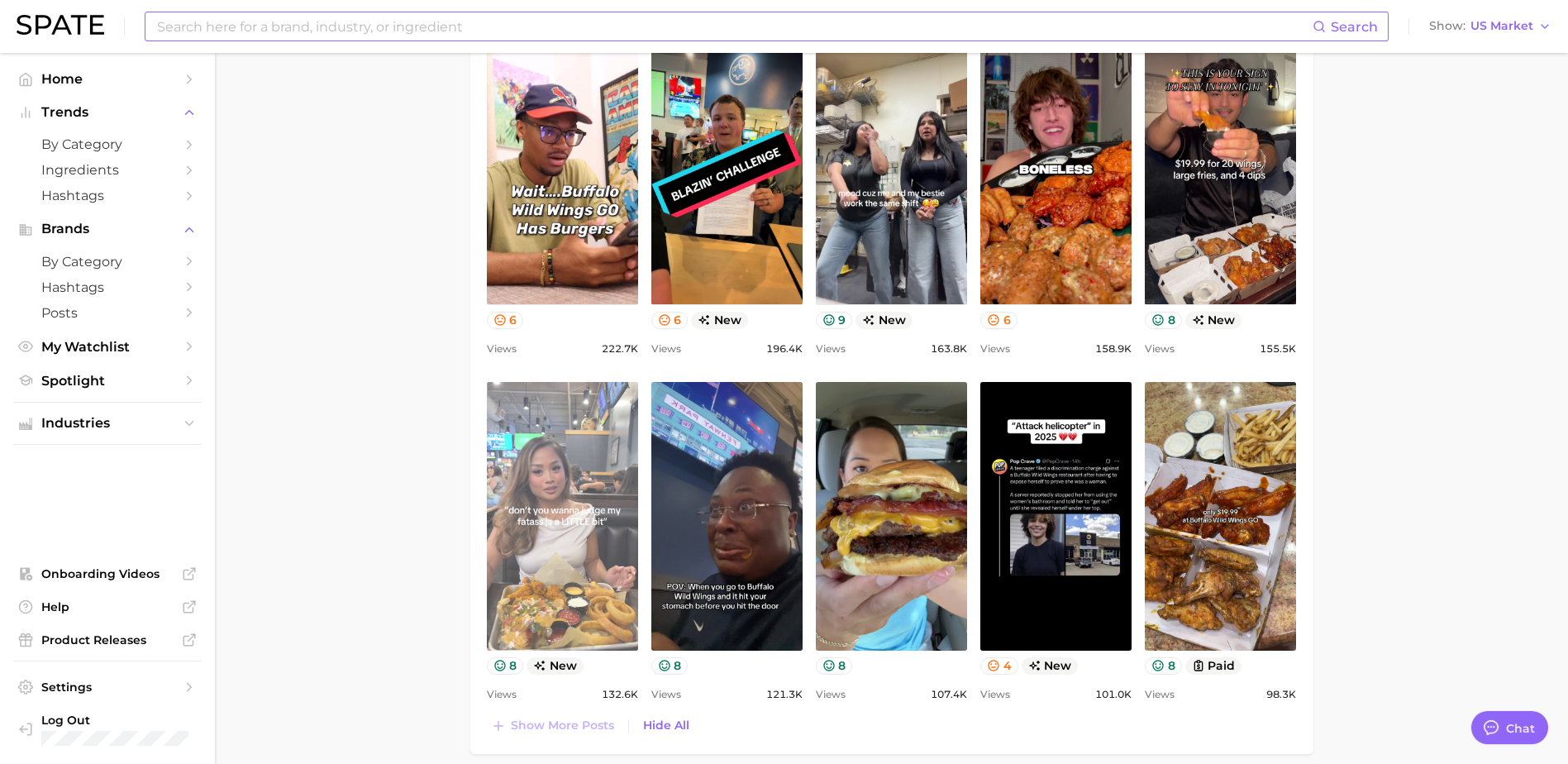
click at [572, 493] on link "view post on TikTok" at bounding box center [562, 516] width 151 height 269
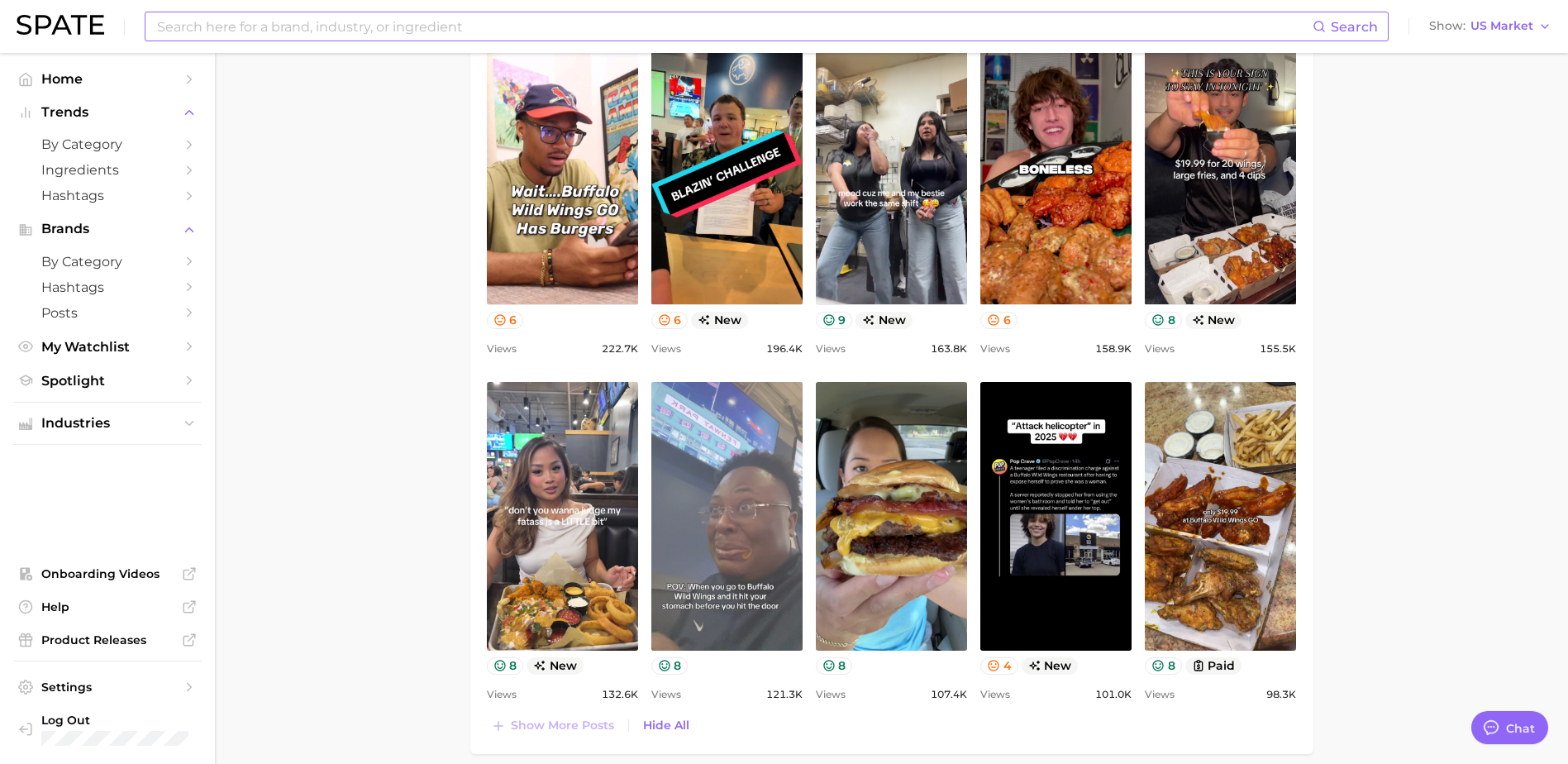
click at [770, 464] on link "view post on TikTok" at bounding box center [727, 516] width 151 height 269
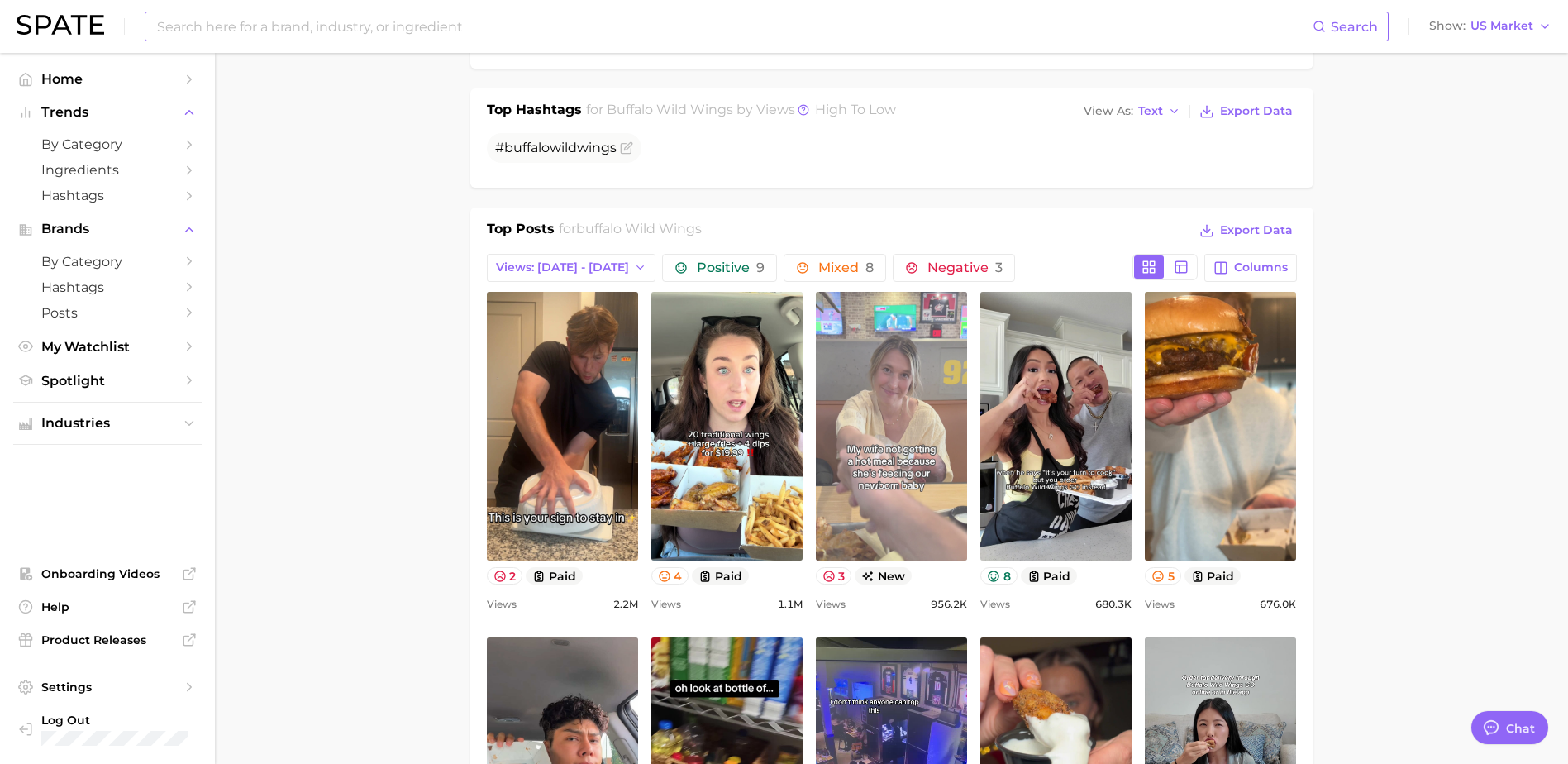
scroll to position [579, 0]
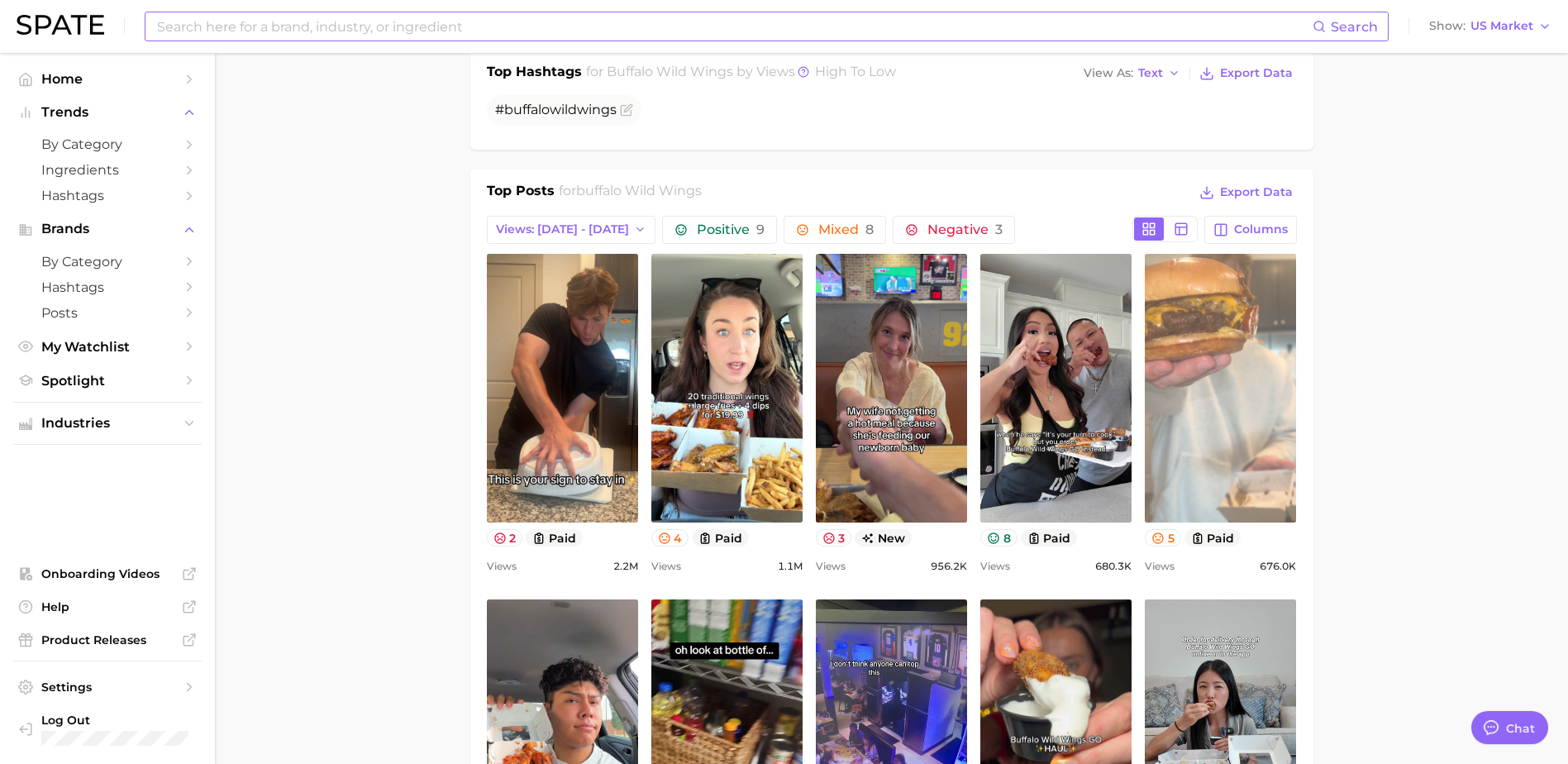
click at [1188, 347] on link "view post on TikTok" at bounding box center [1220, 388] width 151 height 269
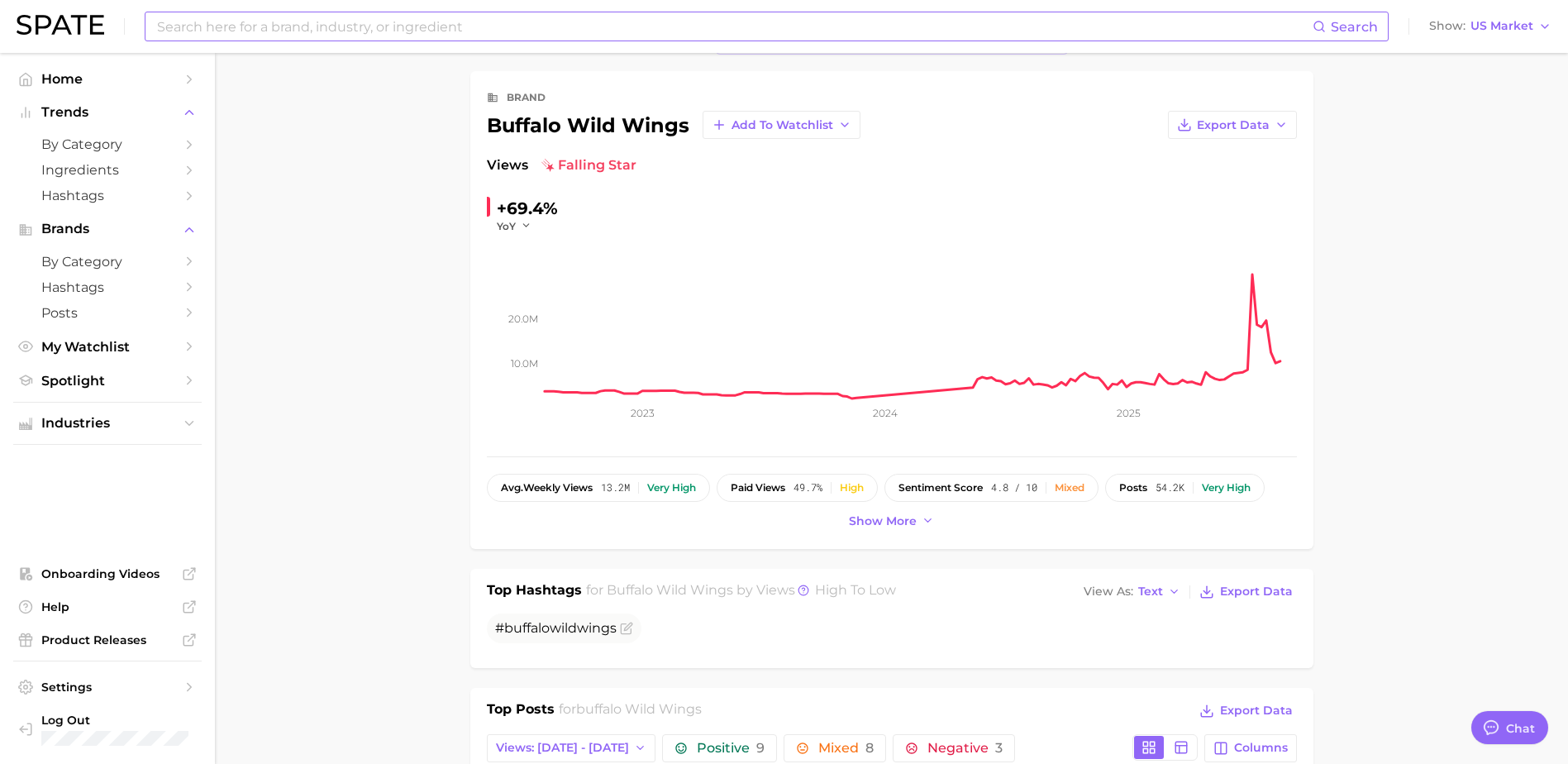
scroll to position [0, 0]
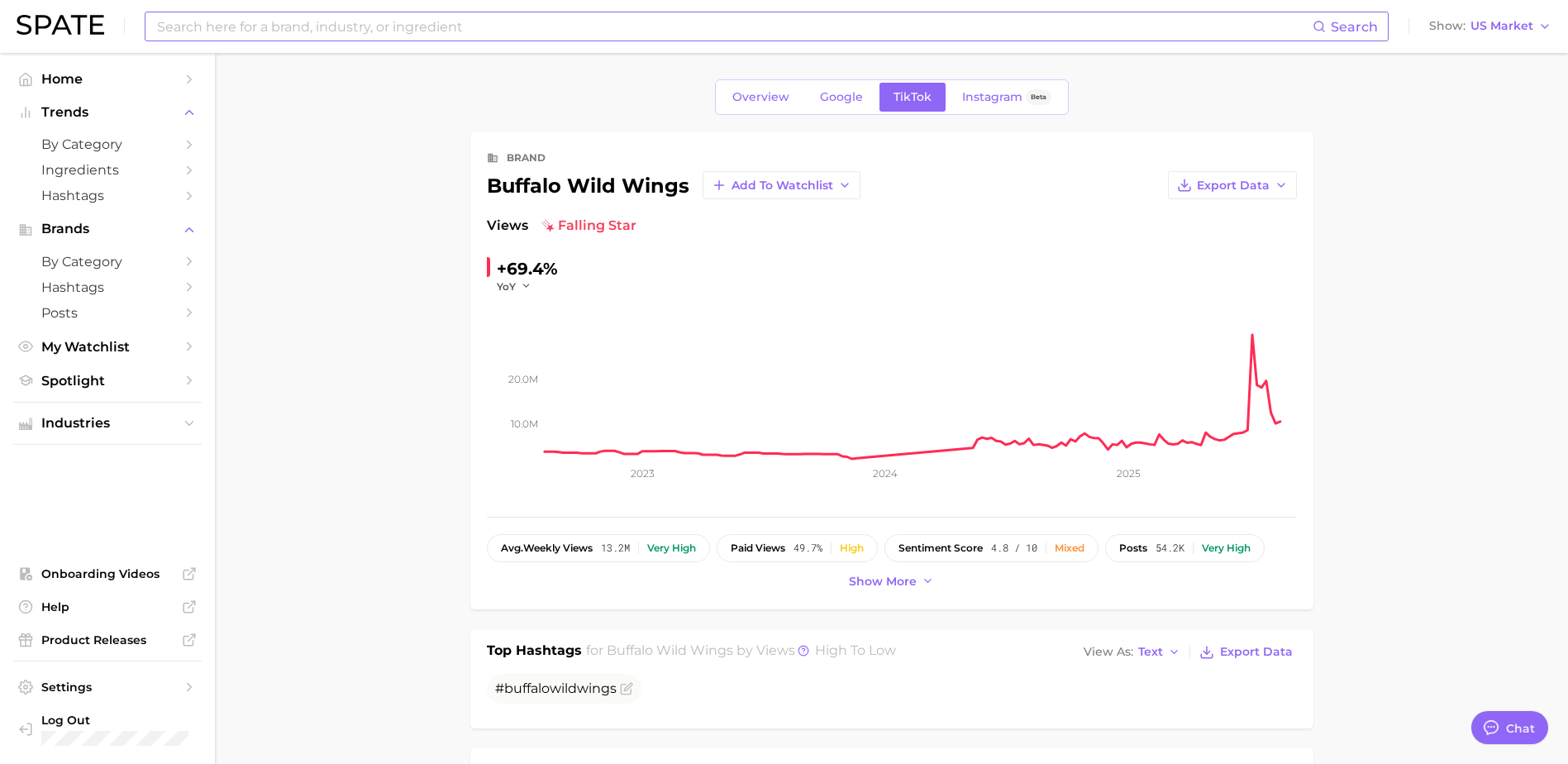
click at [379, 25] on input at bounding box center [734, 26] width 1157 height 28
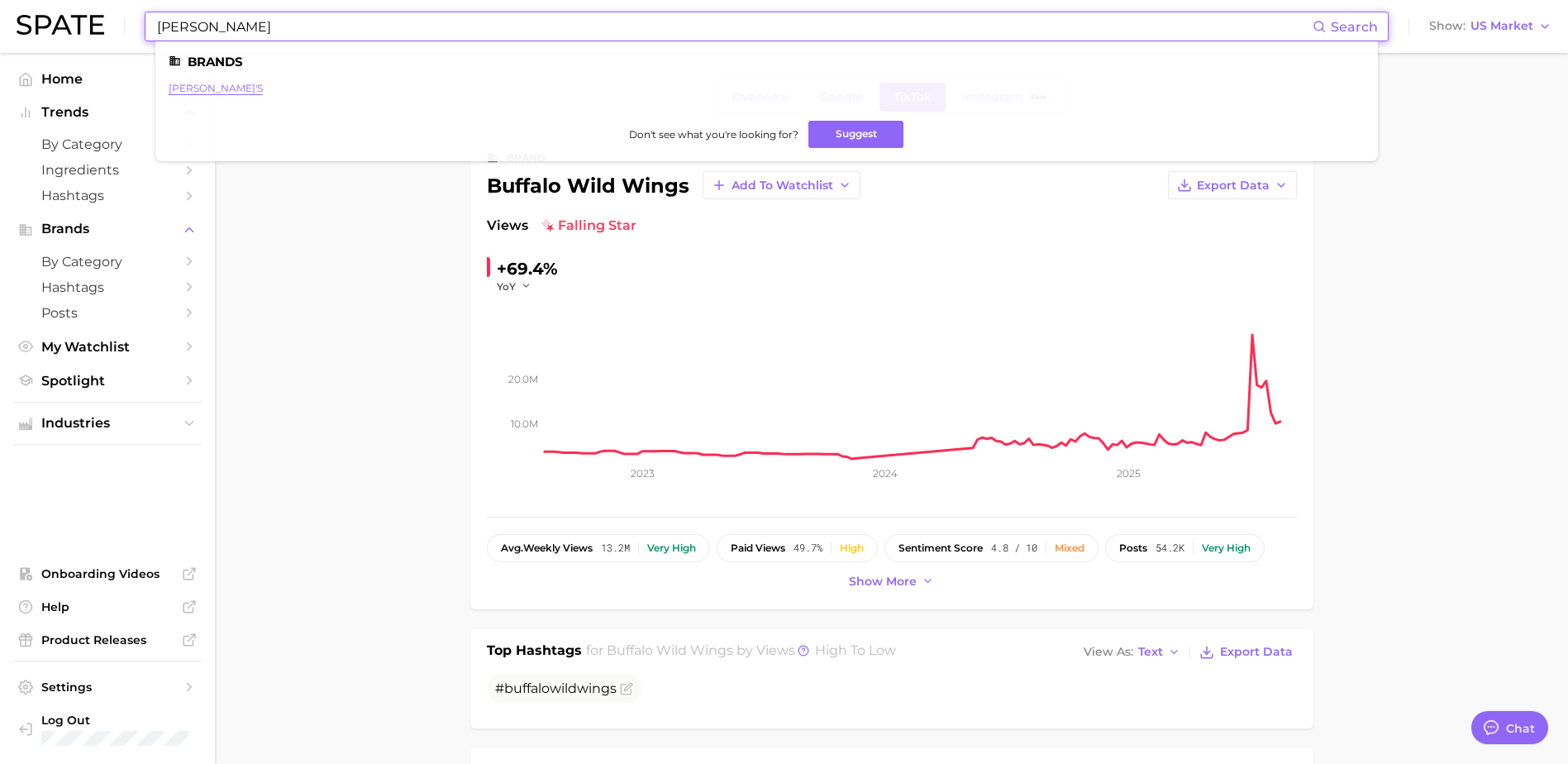
type input "[PERSON_NAME]"
click at [219, 91] on link "[PERSON_NAME]'s" at bounding box center [216, 88] width 94 height 12
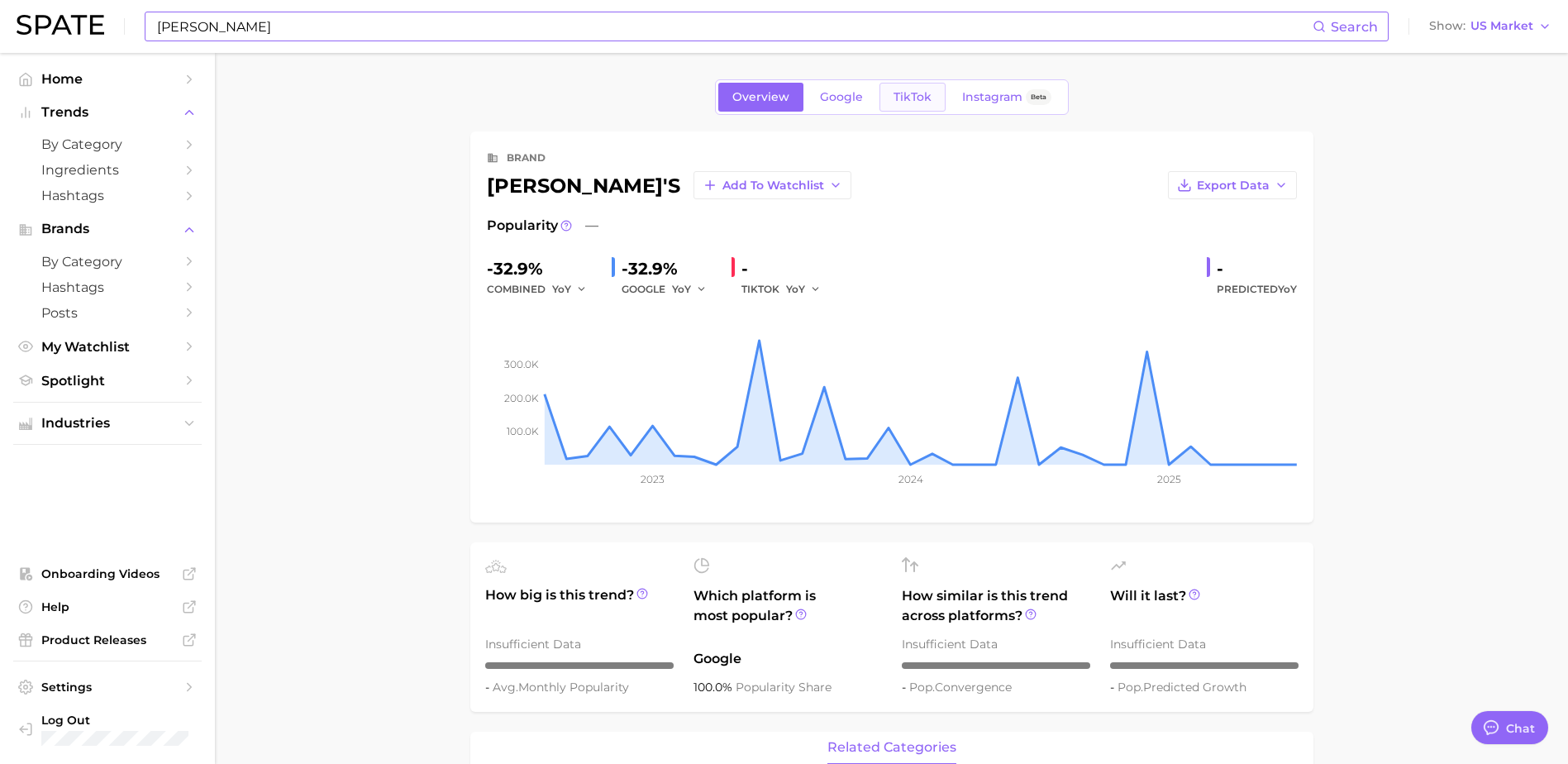
click at [925, 94] on span "TikTok" at bounding box center [913, 97] width 38 height 14
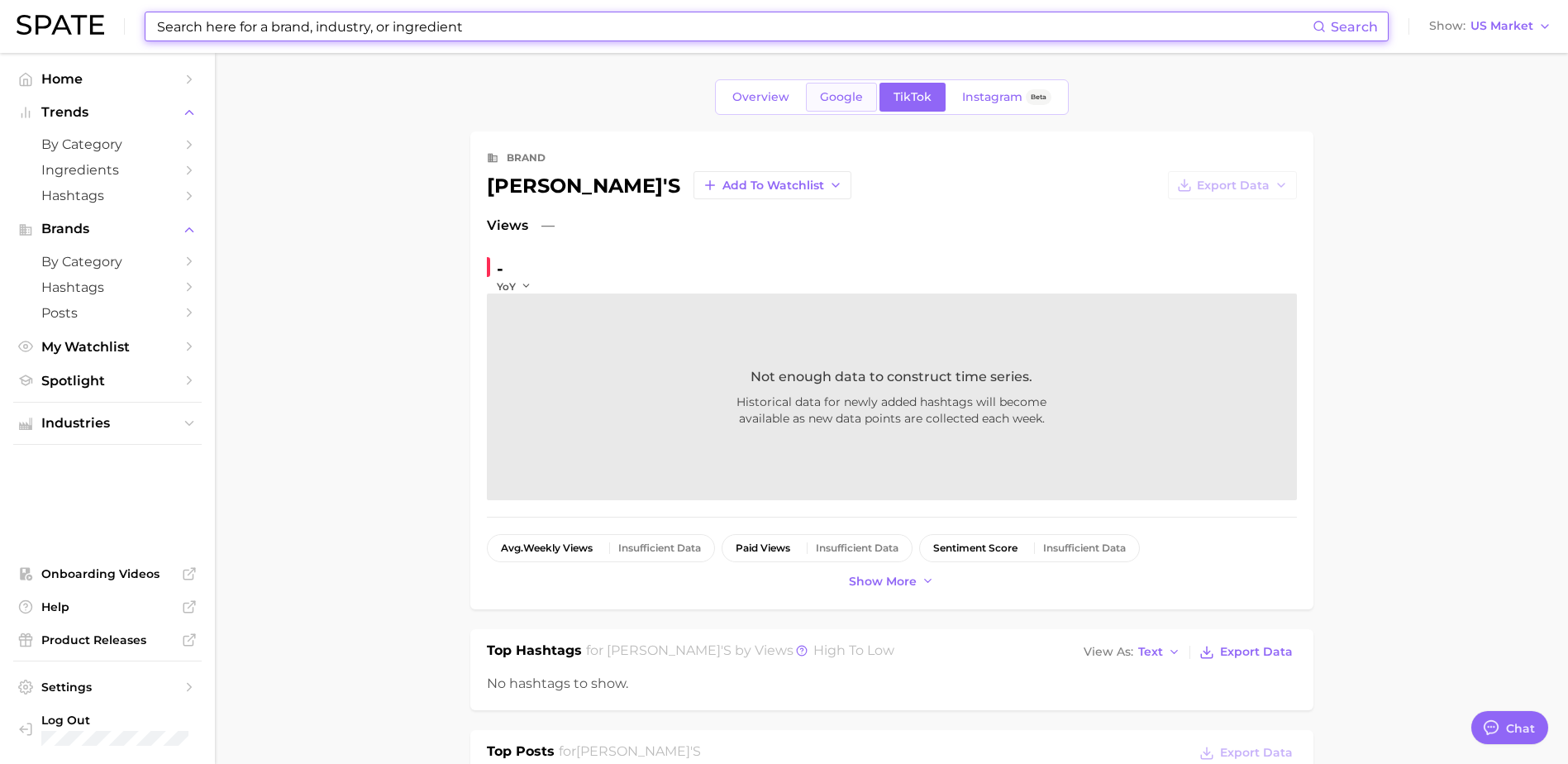
click at [850, 95] on span "Google" at bounding box center [842, 97] width 43 height 14
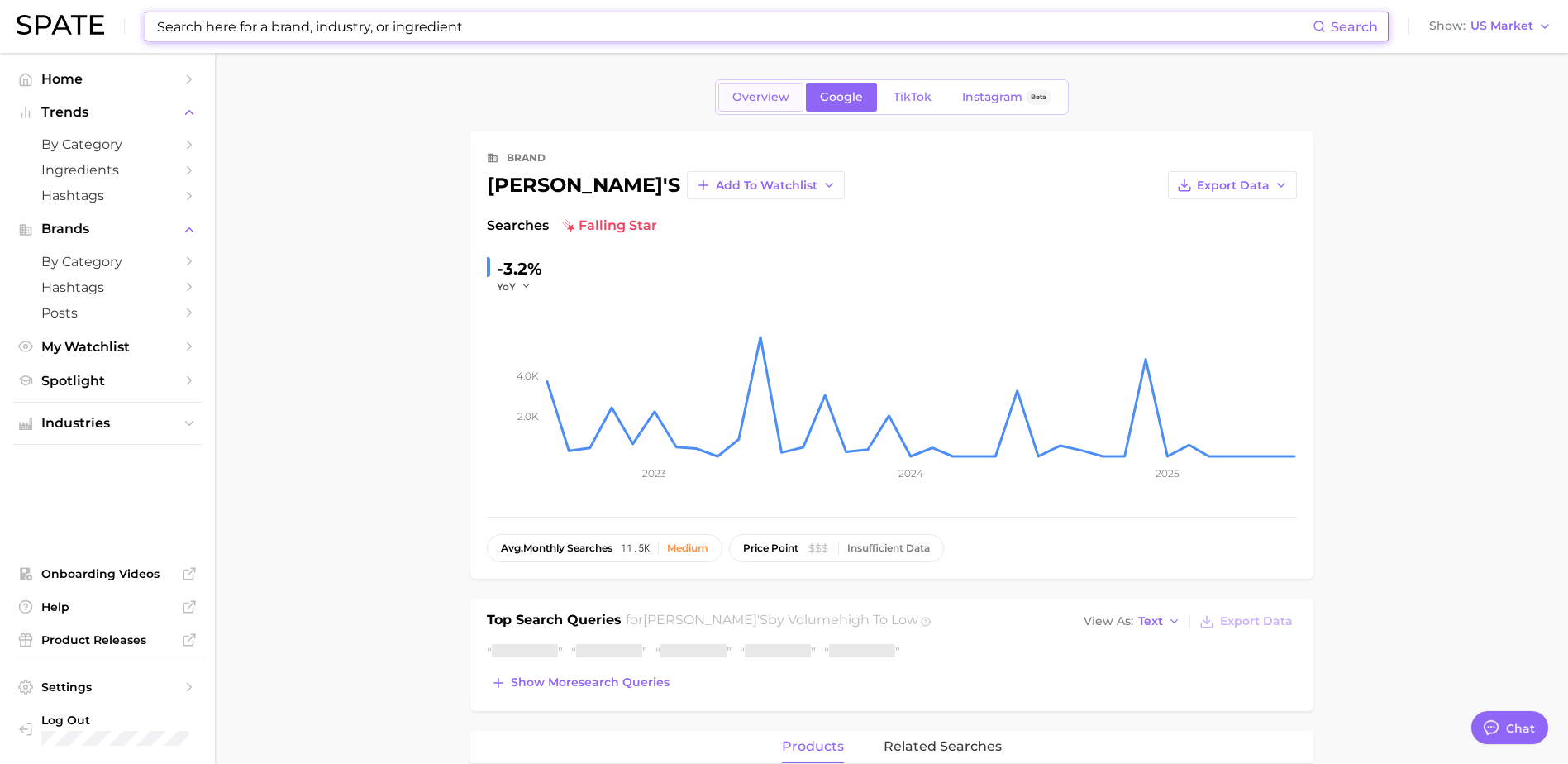
click at [758, 96] on span "Overview" at bounding box center [761, 97] width 57 height 14
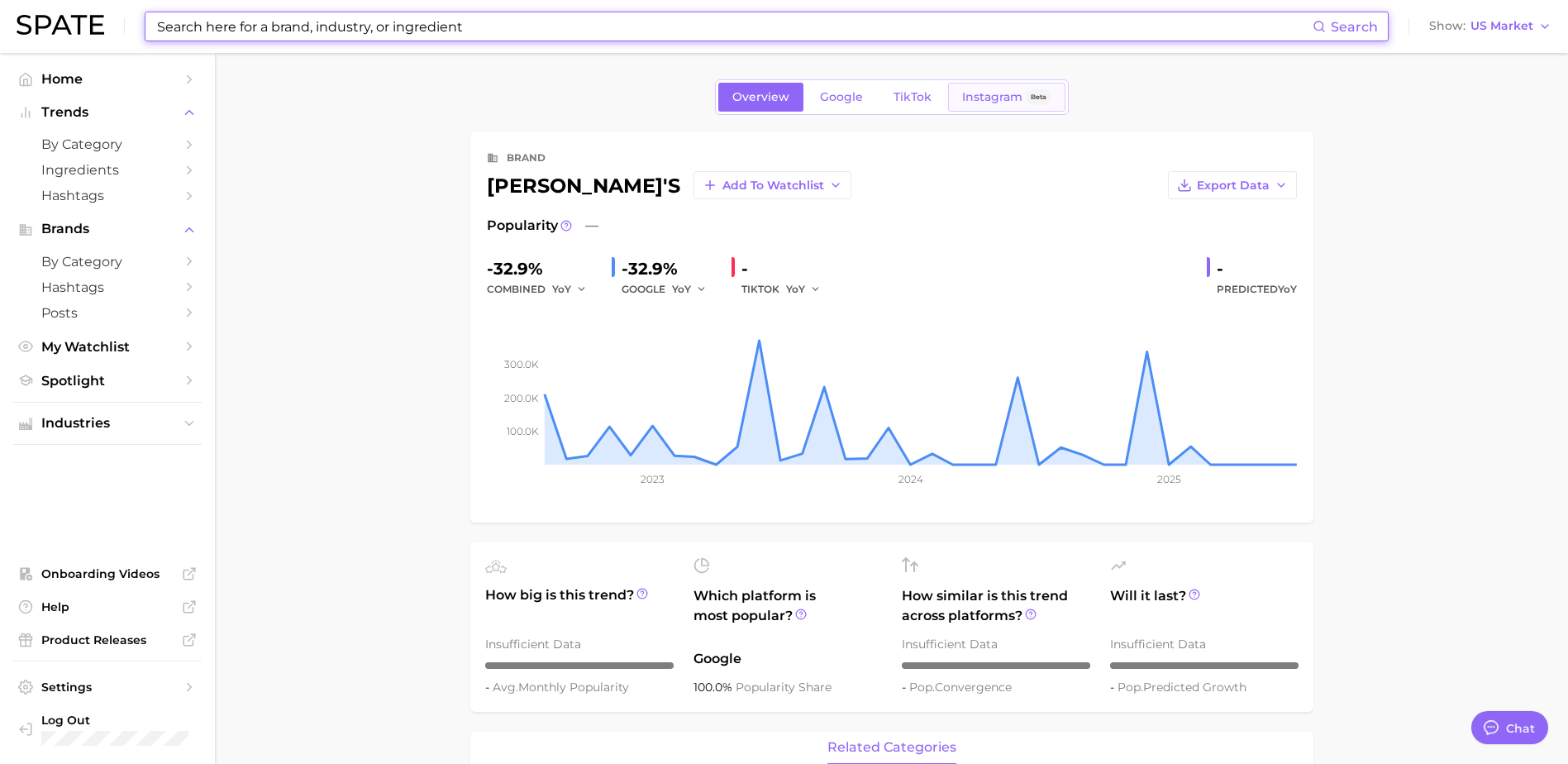
click at [1018, 101] on span "Instagram" at bounding box center [993, 97] width 60 height 14
